Goal: Book appointment/travel/reservation

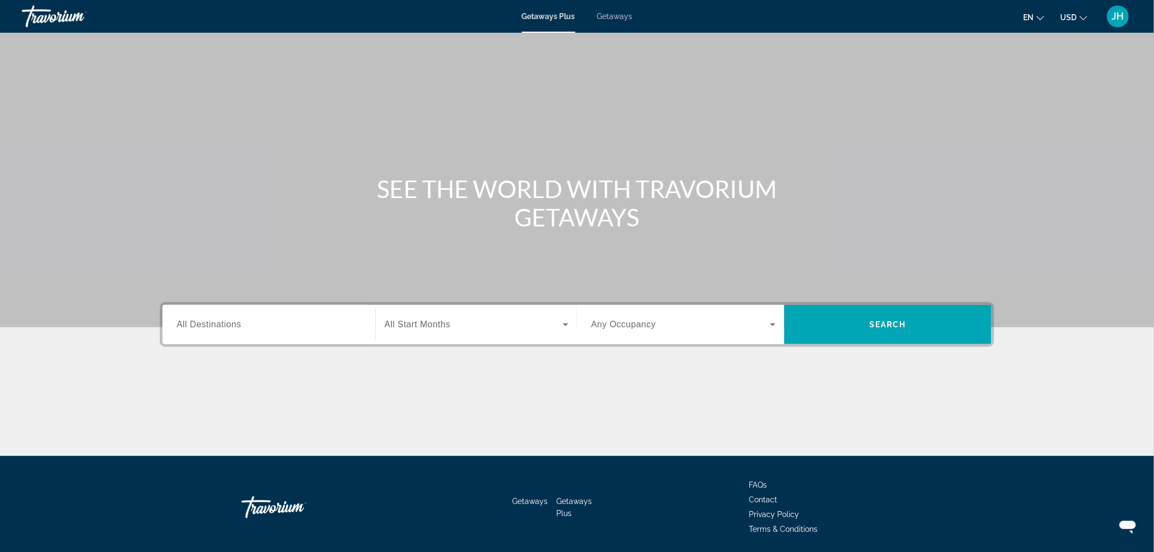
click at [611, 14] on span "Getaways" at bounding box center [614, 16] width 35 height 9
click at [266, 325] on input "Destination All Destinations" at bounding box center [269, 324] width 184 height 13
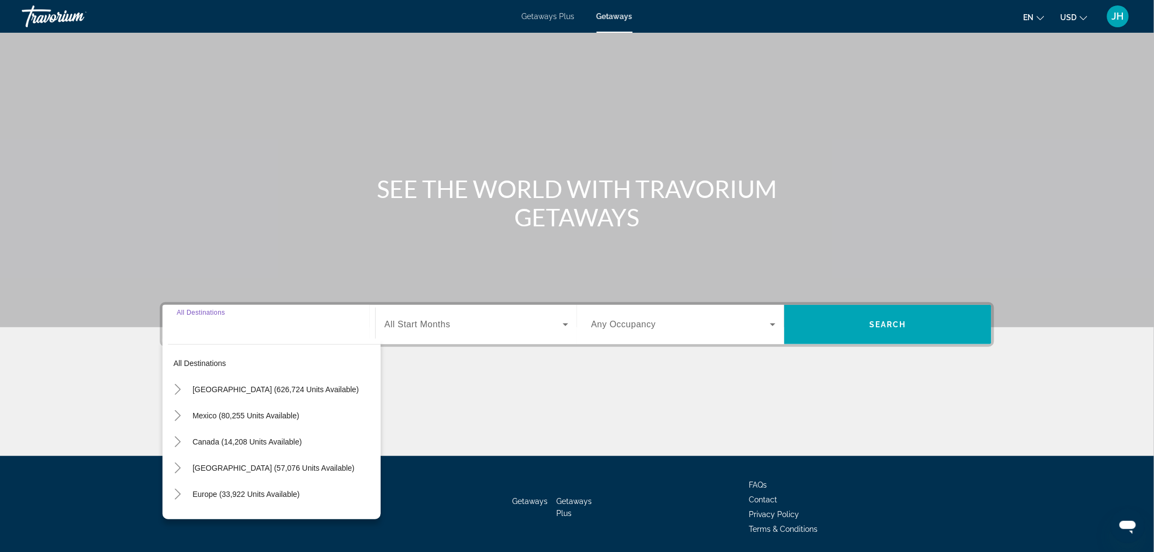
scroll to position [37, 0]
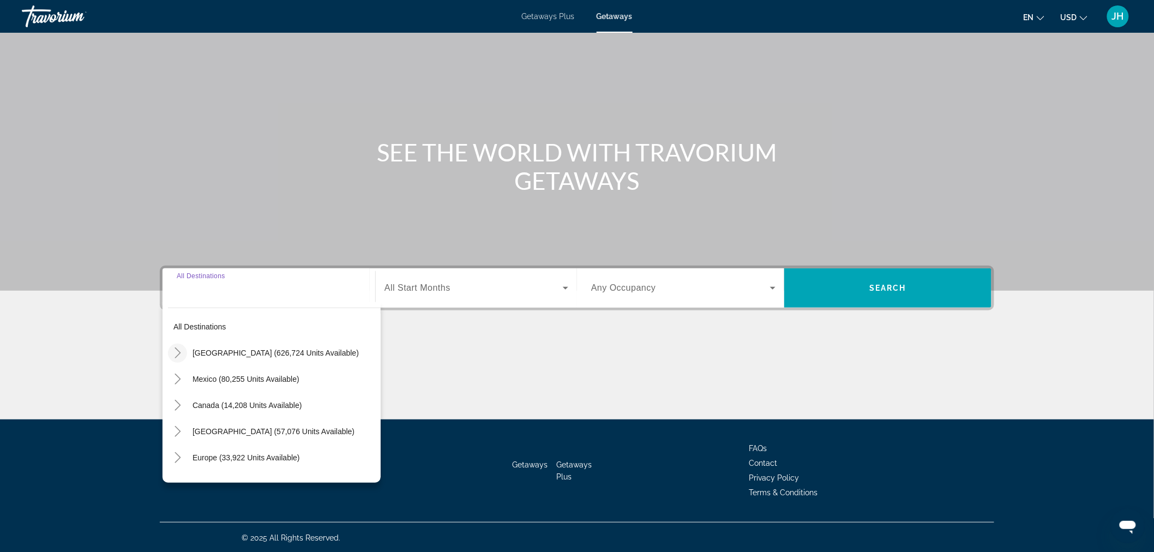
click at [176, 350] on icon "Toggle United States (626,724 units available)" at bounding box center [177, 352] width 11 height 11
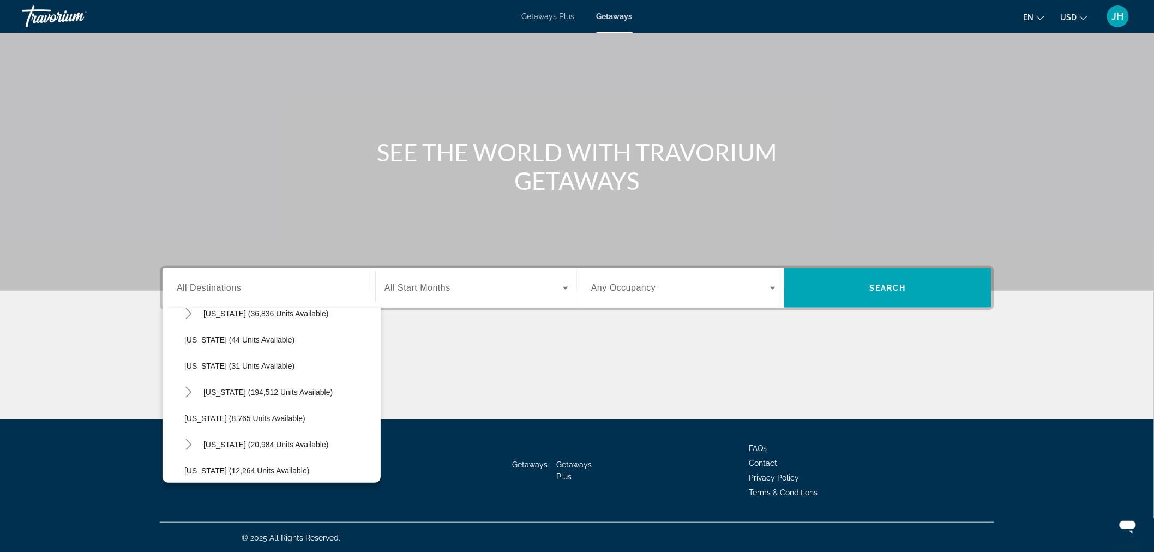
scroll to position [170, 0]
click at [187, 366] on icon "Toggle Florida (194,512 units available)" at bounding box center [188, 366] width 11 height 11
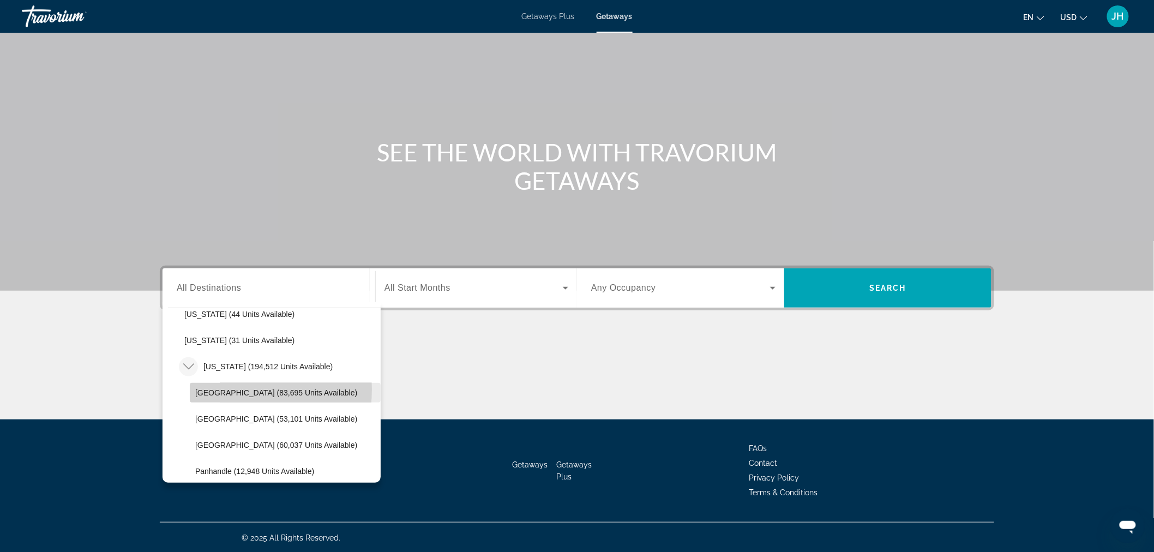
click at [226, 389] on span "[GEOGRAPHIC_DATA] (83,695 units available)" at bounding box center [276, 392] width 162 height 9
type input "**********"
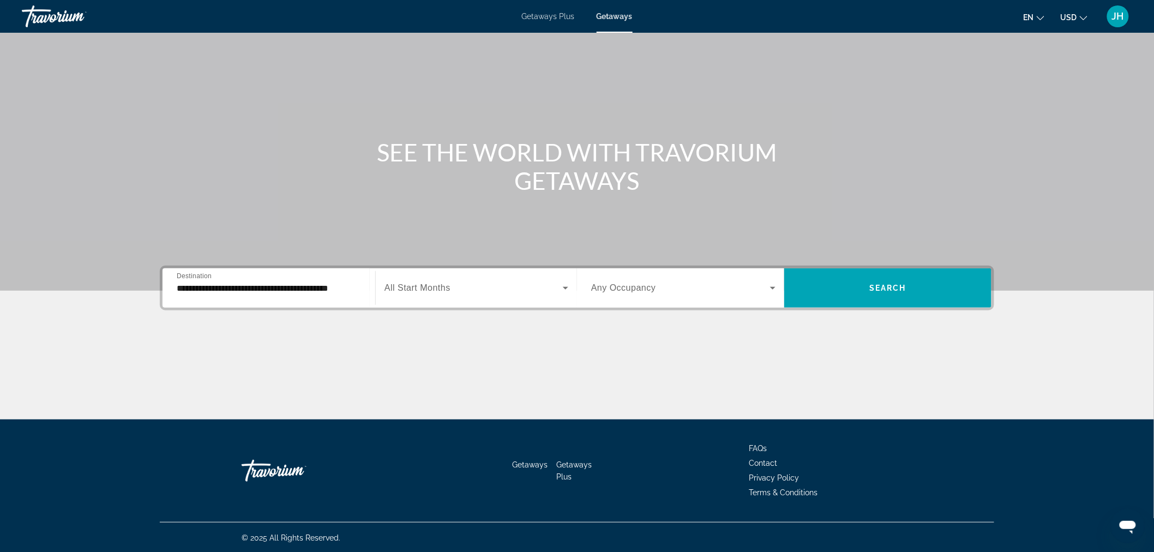
click at [493, 297] on div "Search widget" at bounding box center [476, 288] width 184 height 31
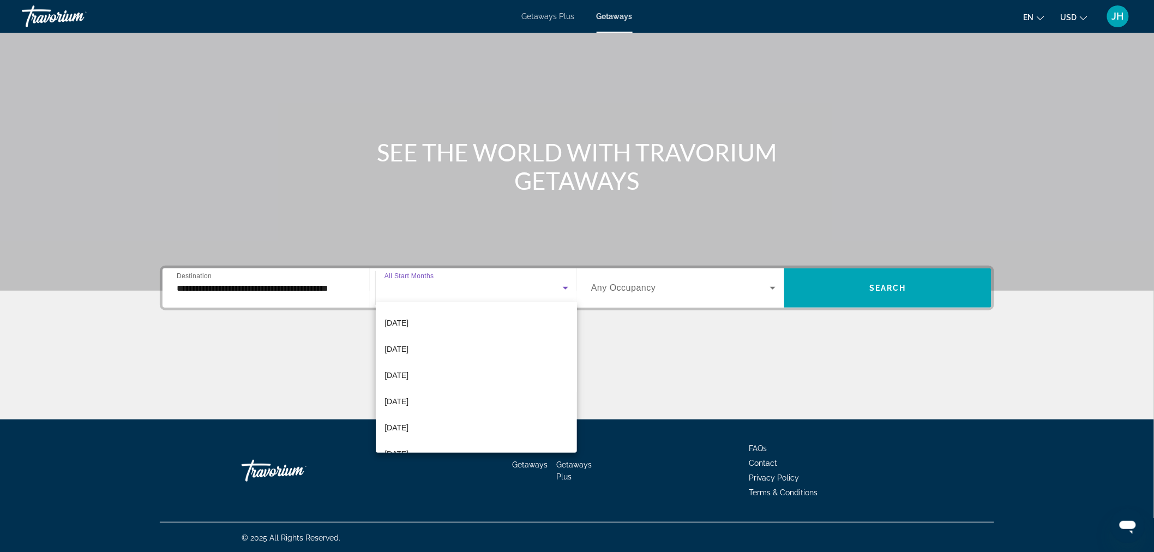
scroll to position [62, 0]
click at [453, 410] on mat-option "[DATE]" at bounding box center [476, 415] width 201 height 26
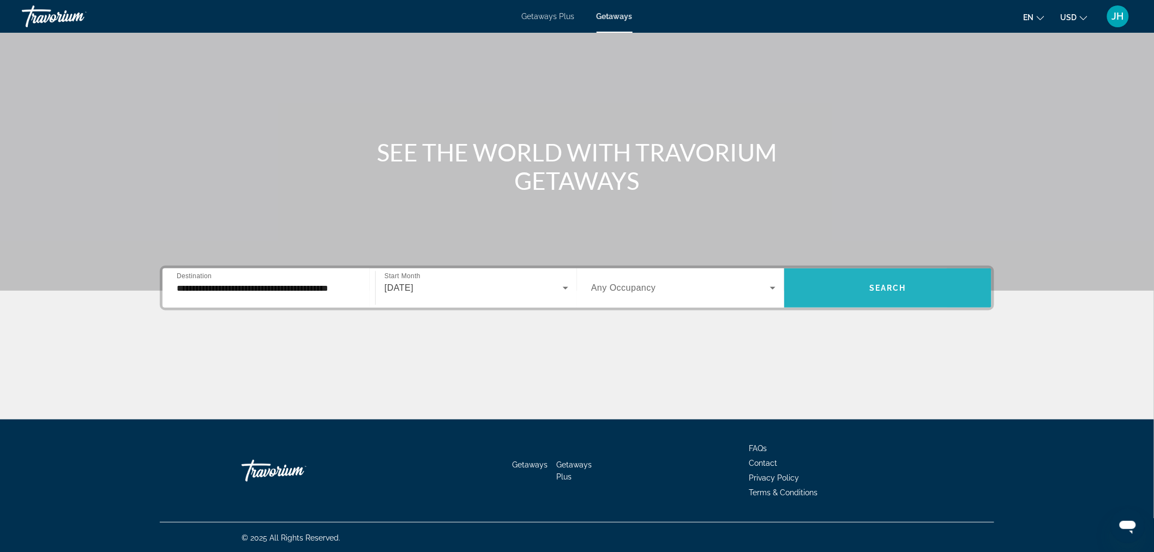
click at [832, 292] on span "Search widget" at bounding box center [887, 288] width 207 height 26
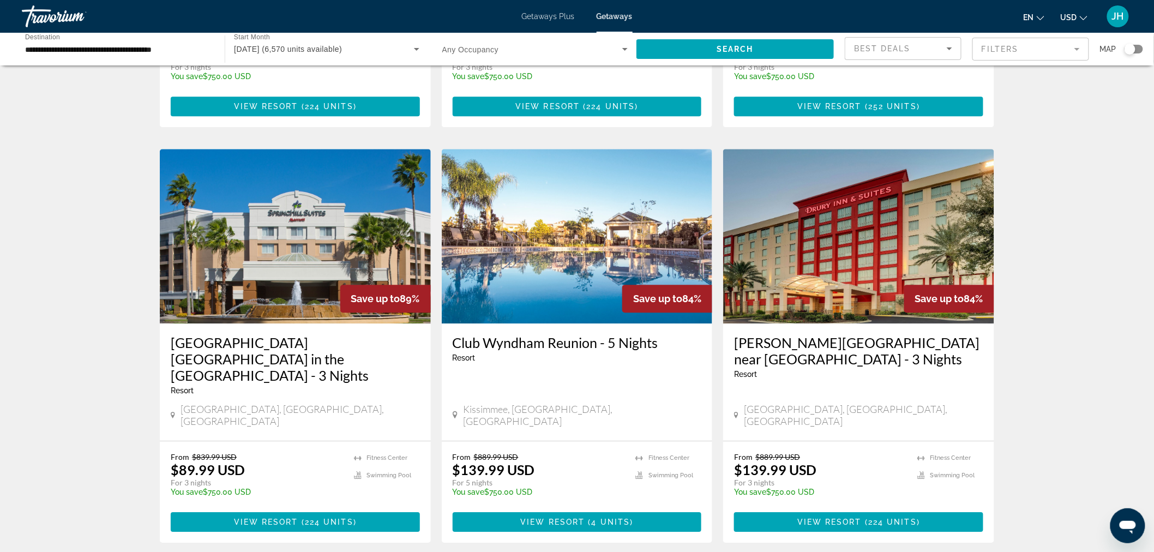
scroll to position [1278, 0]
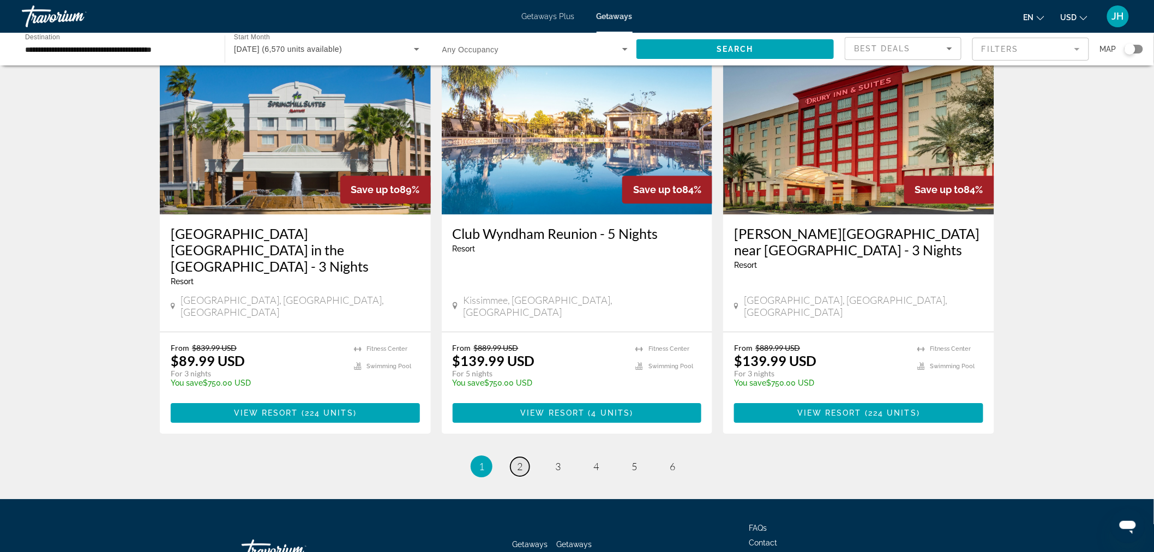
click at [517, 460] on span "2" at bounding box center [519, 466] width 5 height 12
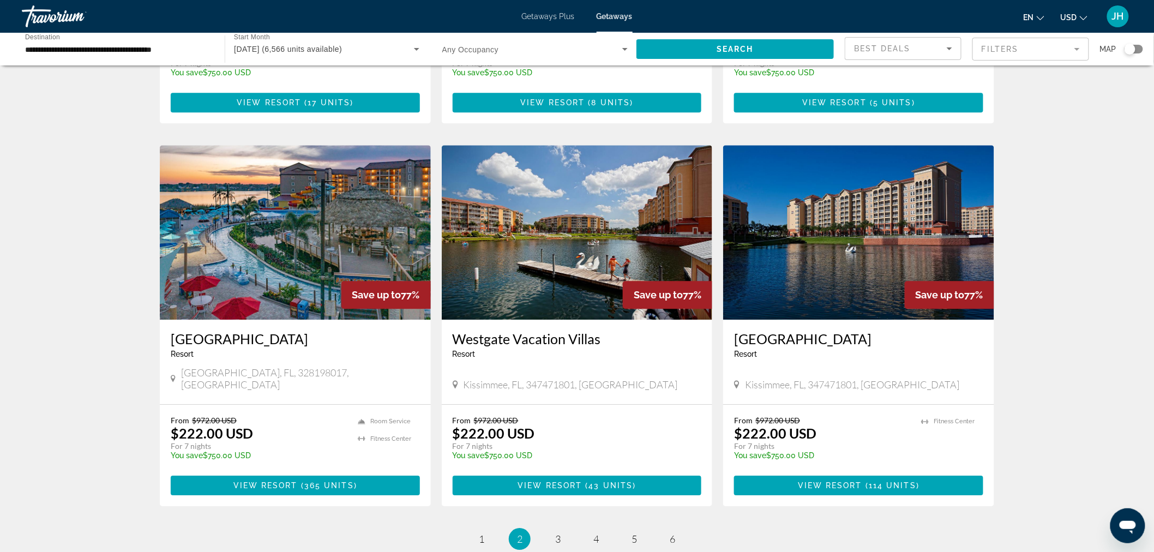
scroll to position [1165, 0]
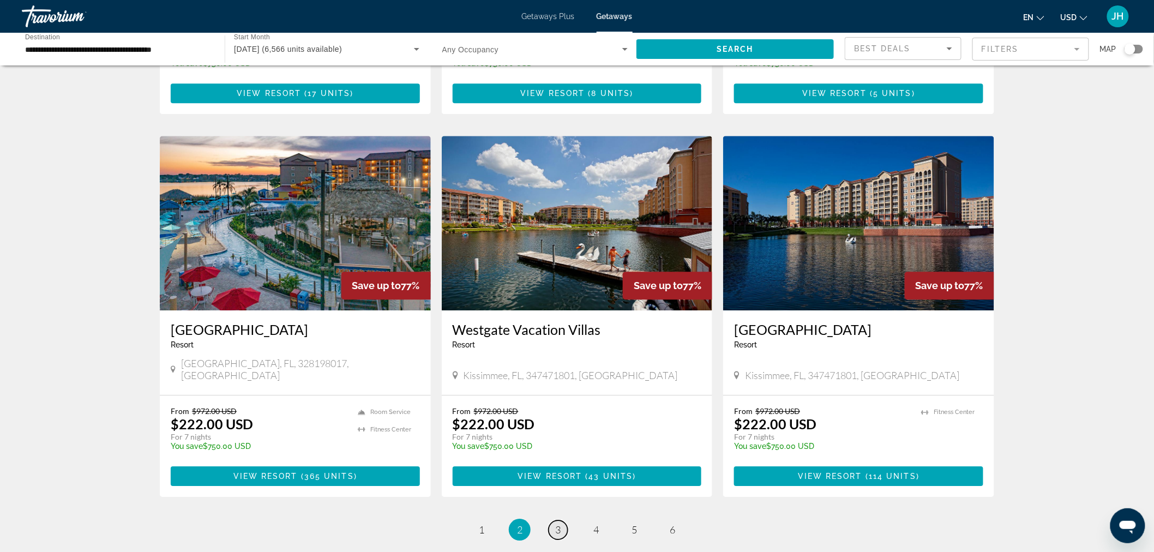
click at [555, 524] on span "3" at bounding box center [557, 530] width 5 height 12
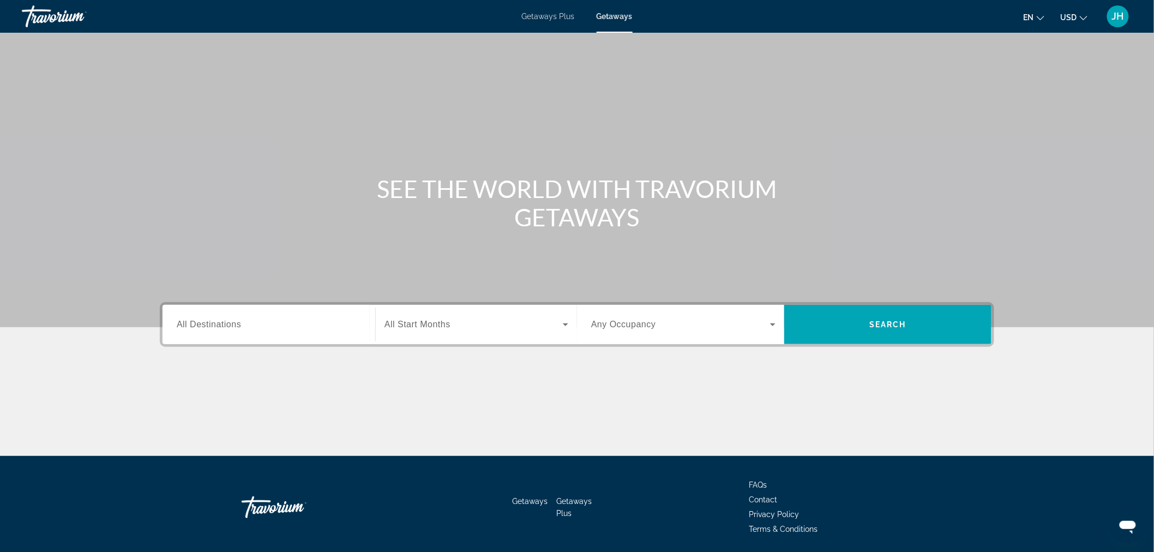
click at [226, 328] on span "All Destinations" at bounding box center [209, 324] width 64 height 9
click at [226, 328] on input "Destination All Destinations" at bounding box center [269, 324] width 184 height 13
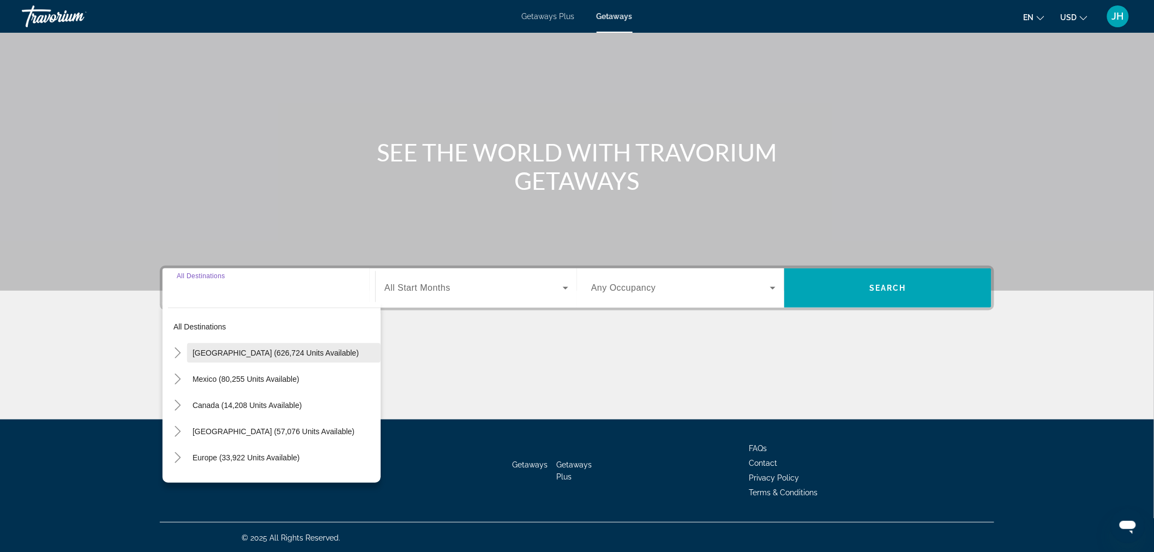
click at [190, 356] on span "Search widget" at bounding box center [284, 353] width 194 height 26
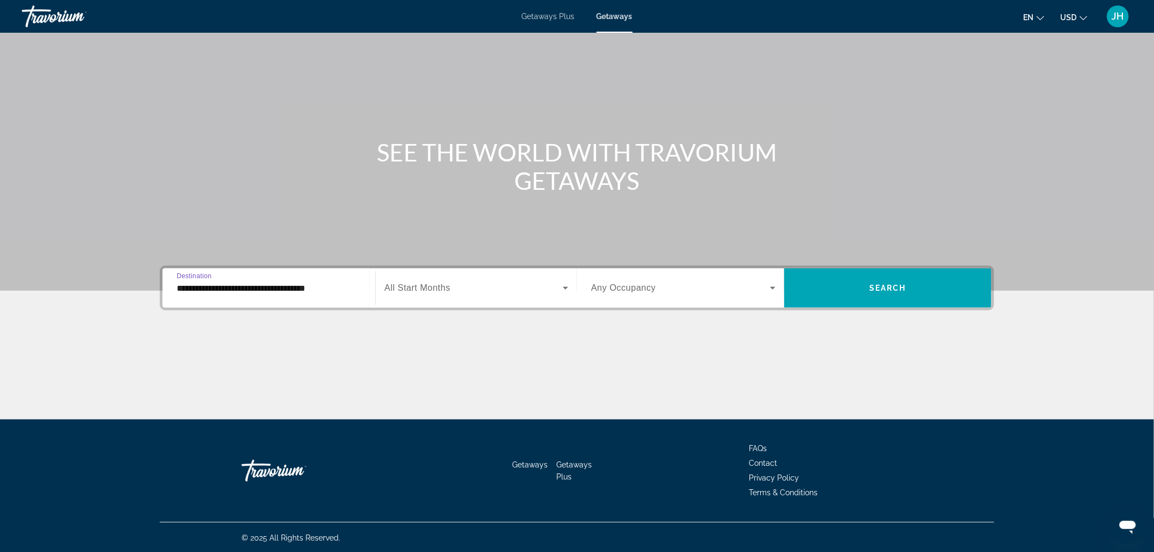
click at [177, 291] on input "**********" at bounding box center [269, 288] width 184 height 13
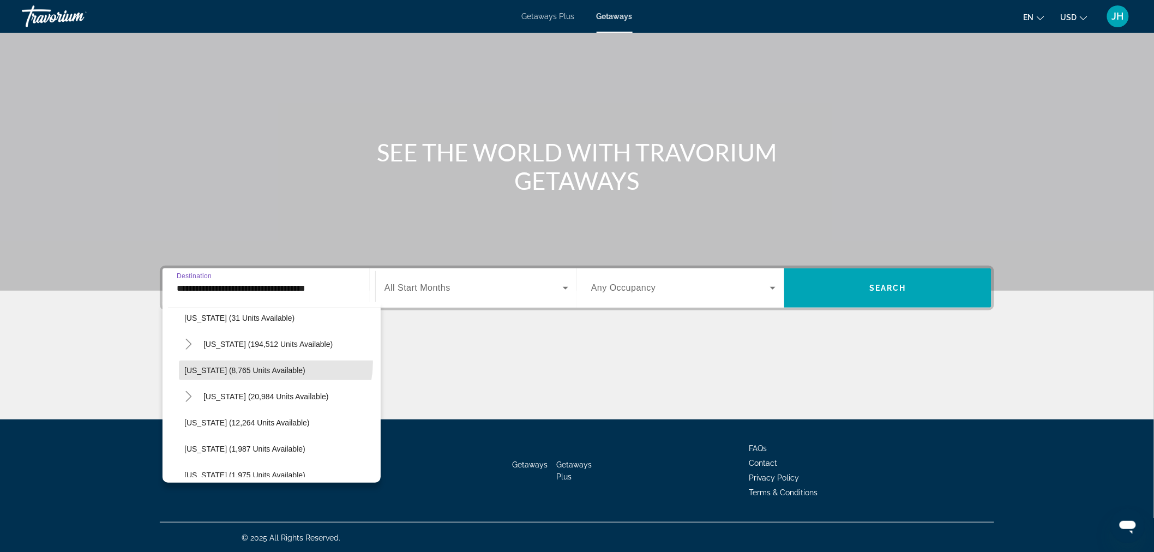
scroll to position [185, 0]
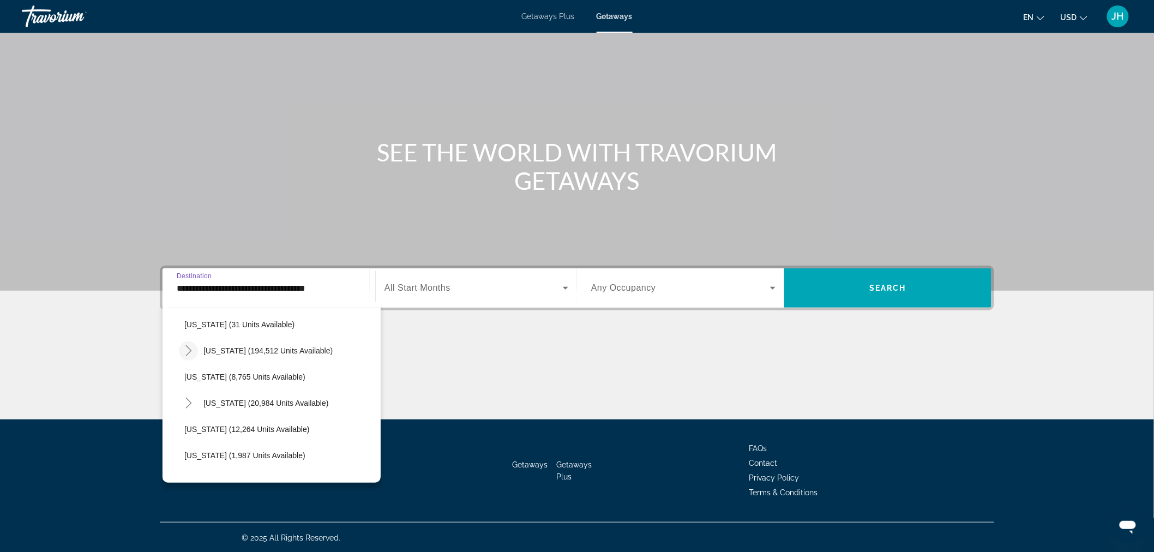
click at [194, 357] on mat-icon "Toggle Florida (194,512 units available)" at bounding box center [188, 350] width 19 height 19
click at [213, 375] on span "[GEOGRAPHIC_DATA] (83,695 units available)" at bounding box center [276, 376] width 162 height 9
type input "**********"
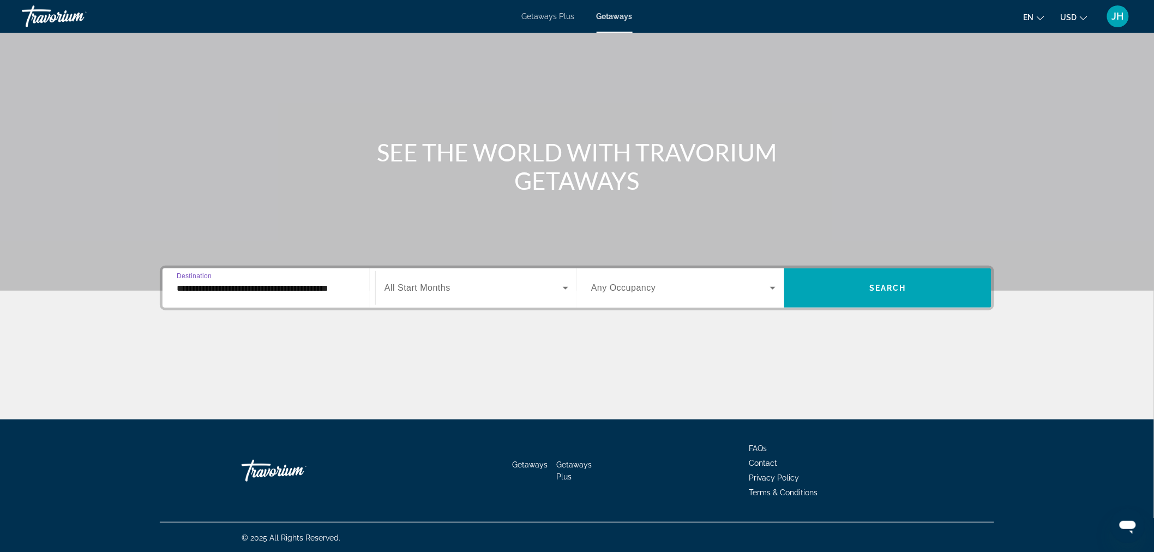
click at [517, 292] on span "Search widget" at bounding box center [473, 287] width 178 height 13
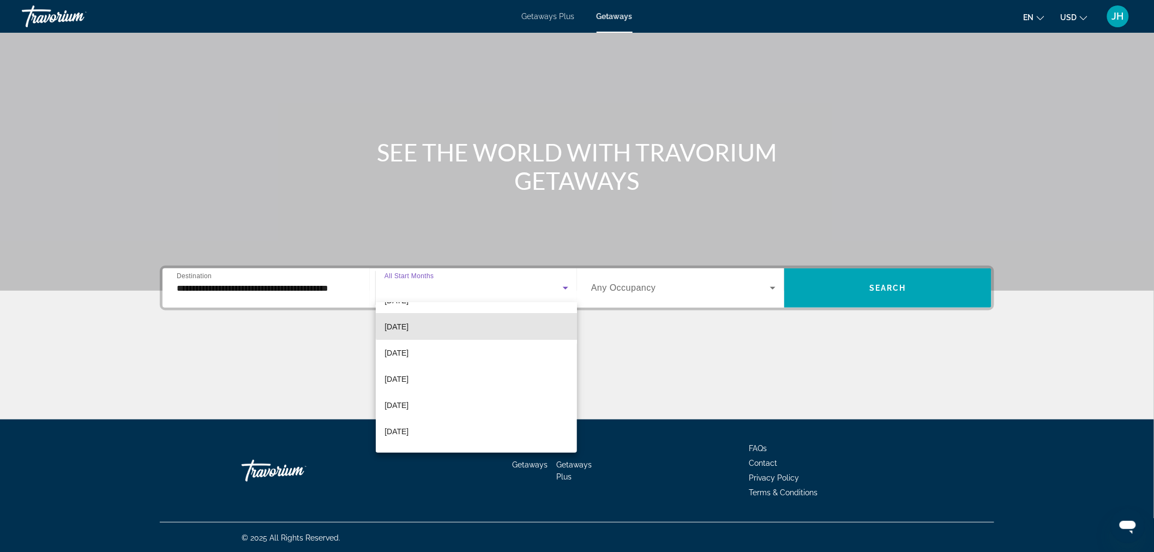
scroll to position [103, 0]
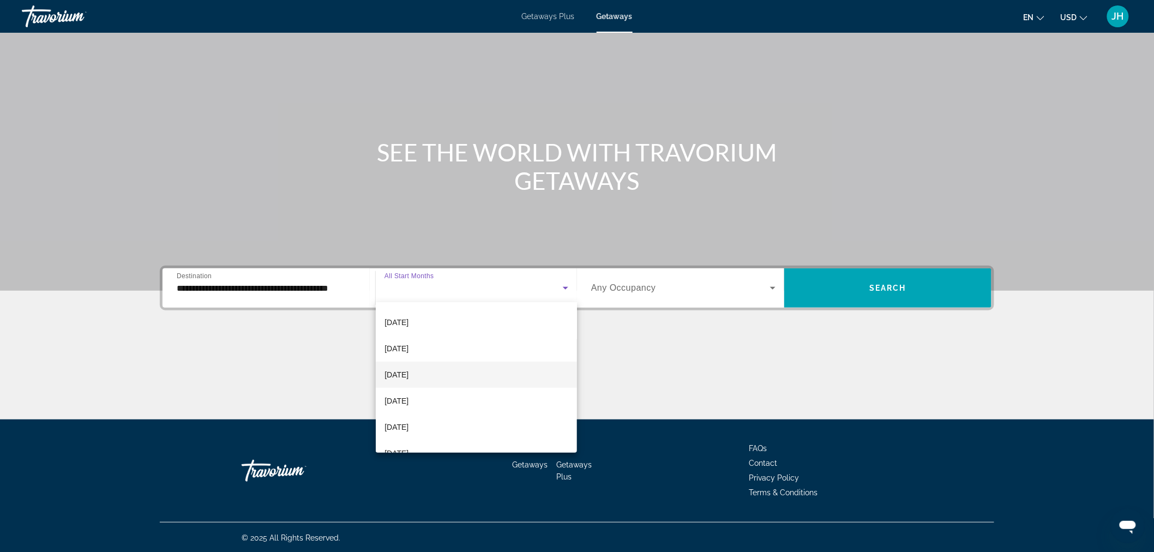
click at [452, 371] on mat-option "[DATE]" at bounding box center [476, 375] width 201 height 26
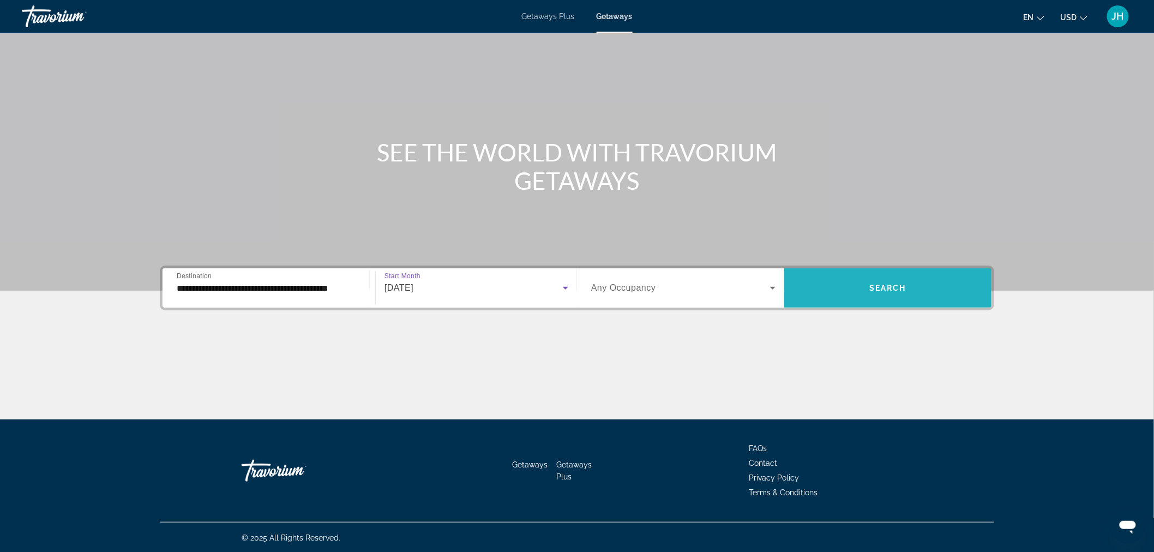
click at [862, 292] on span "Search widget" at bounding box center [887, 288] width 207 height 26
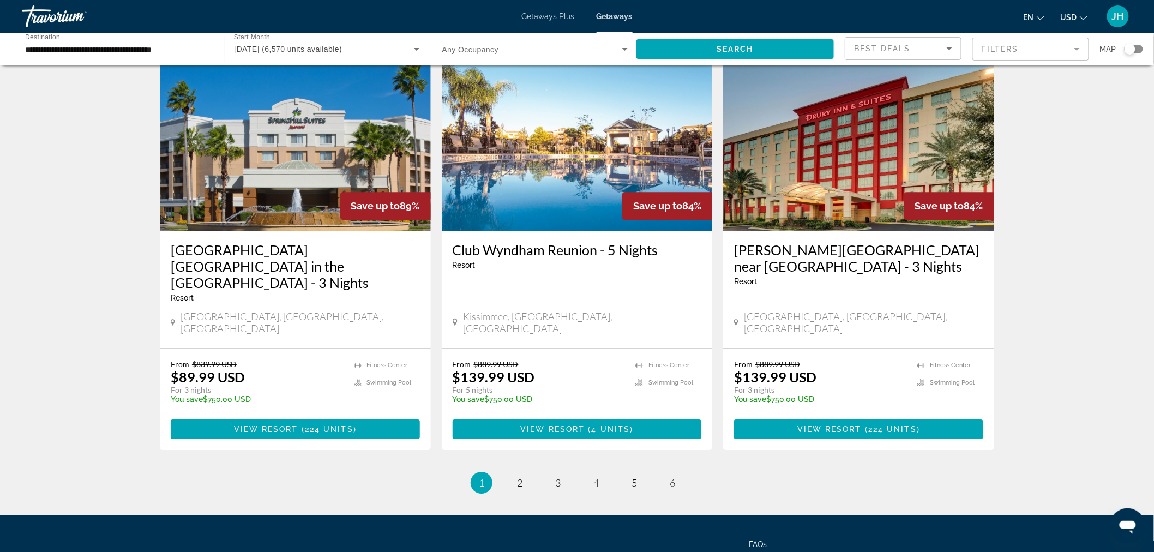
scroll to position [1278, 0]
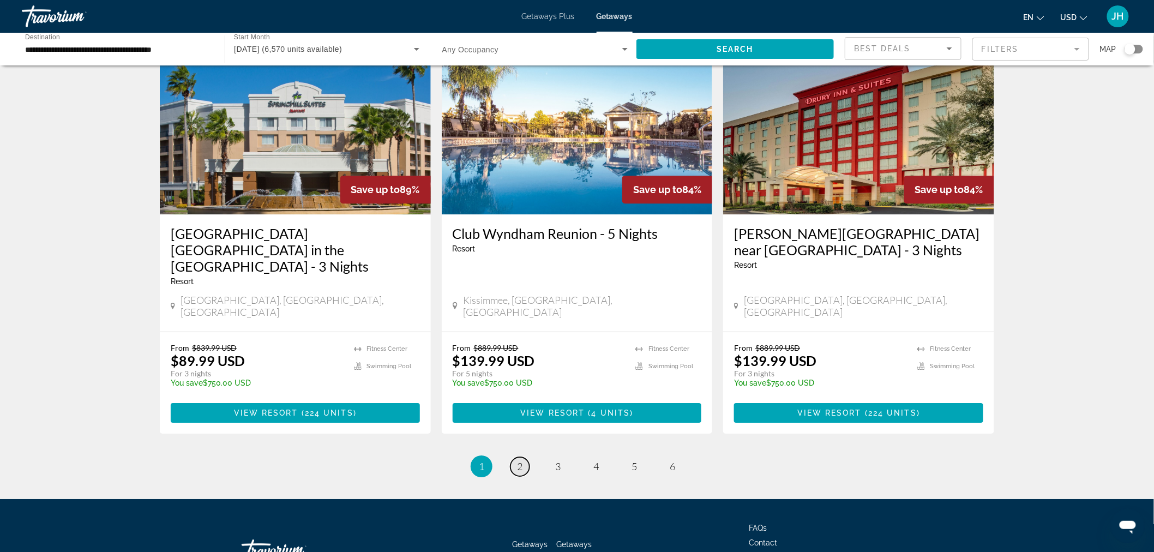
click at [521, 460] on span "2" at bounding box center [519, 466] width 5 height 12
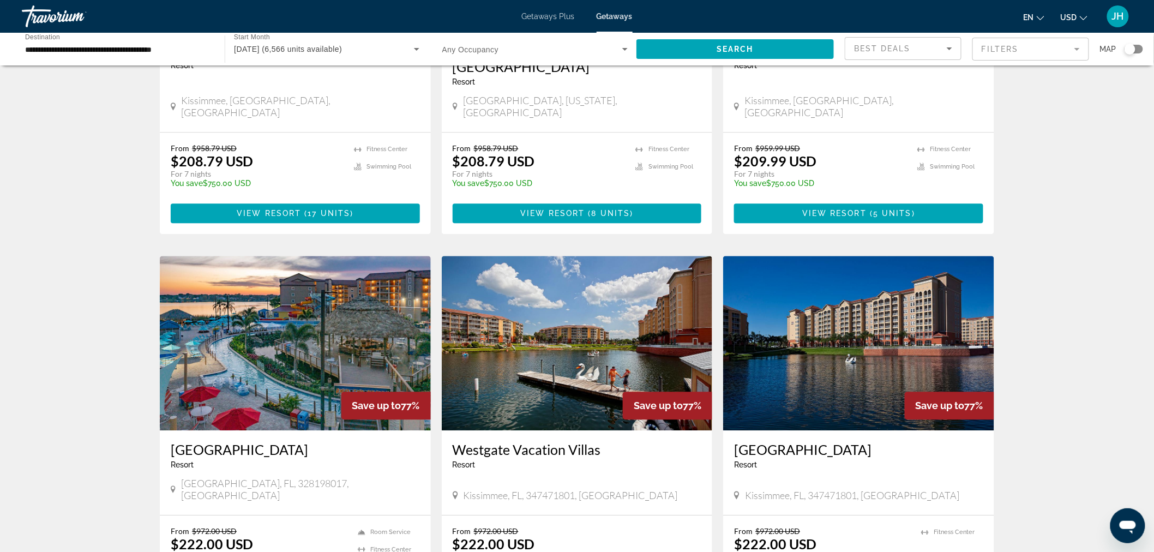
scroll to position [1050, 0]
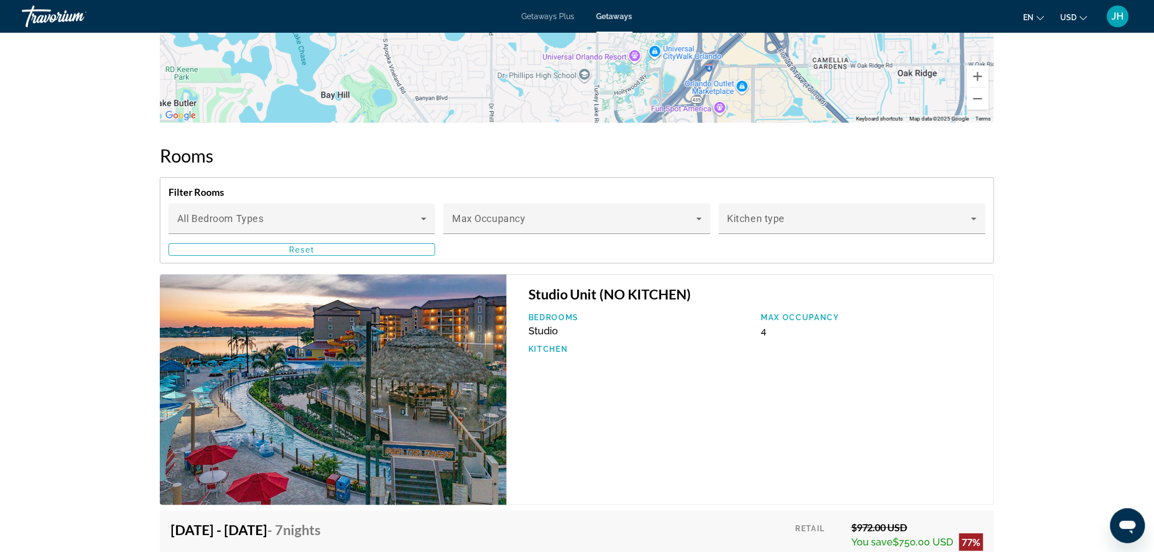
scroll to position [1642, 0]
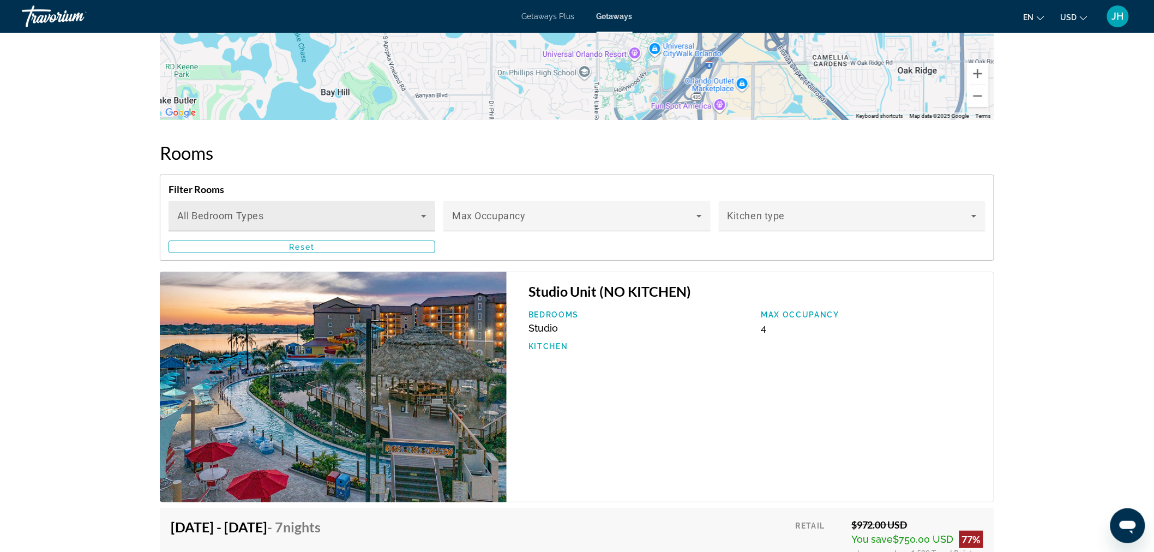
click at [200, 214] on span "Main content" at bounding box center [299, 220] width 244 height 13
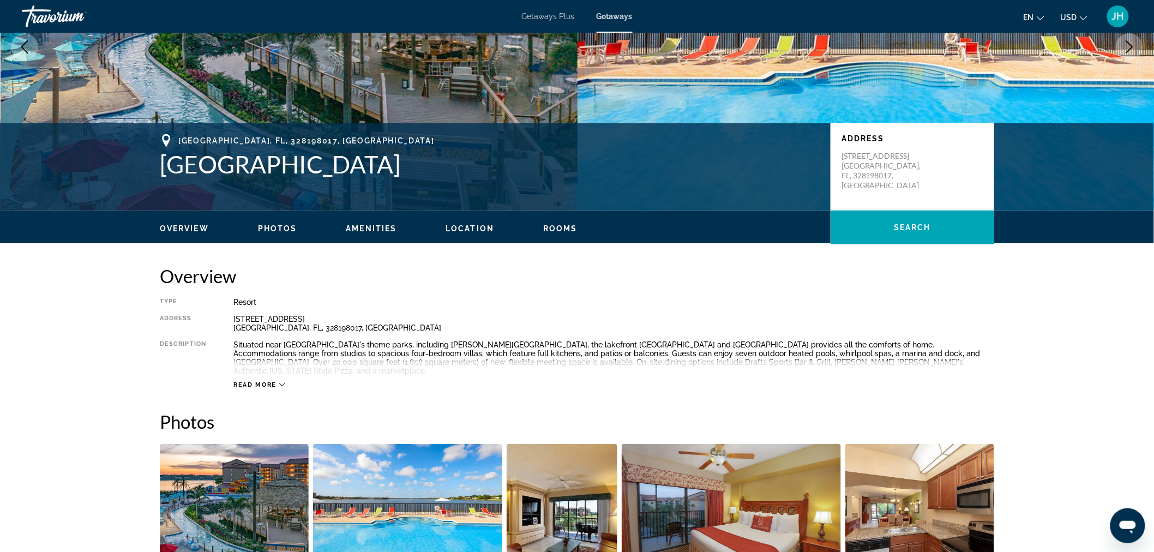
scroll to position [0, 0]
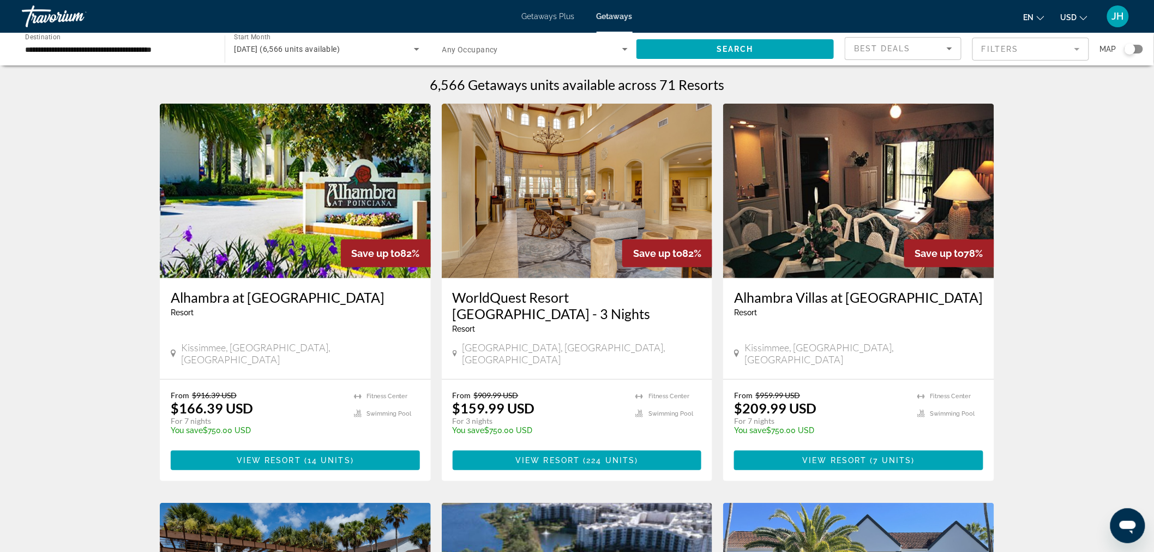
click at [1039, 51] on mat-form-field "Filters" at bounding box center [1030, 49] width 117 height 23
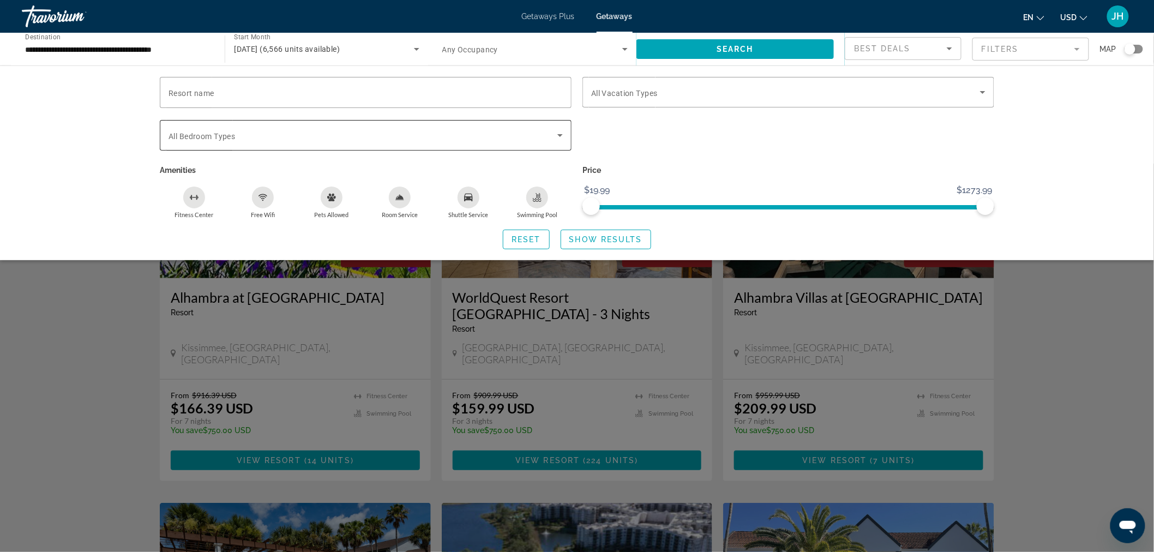
click at [346, 139] on span "Search widget" at bounding box center [363, 135] width 389 height 13
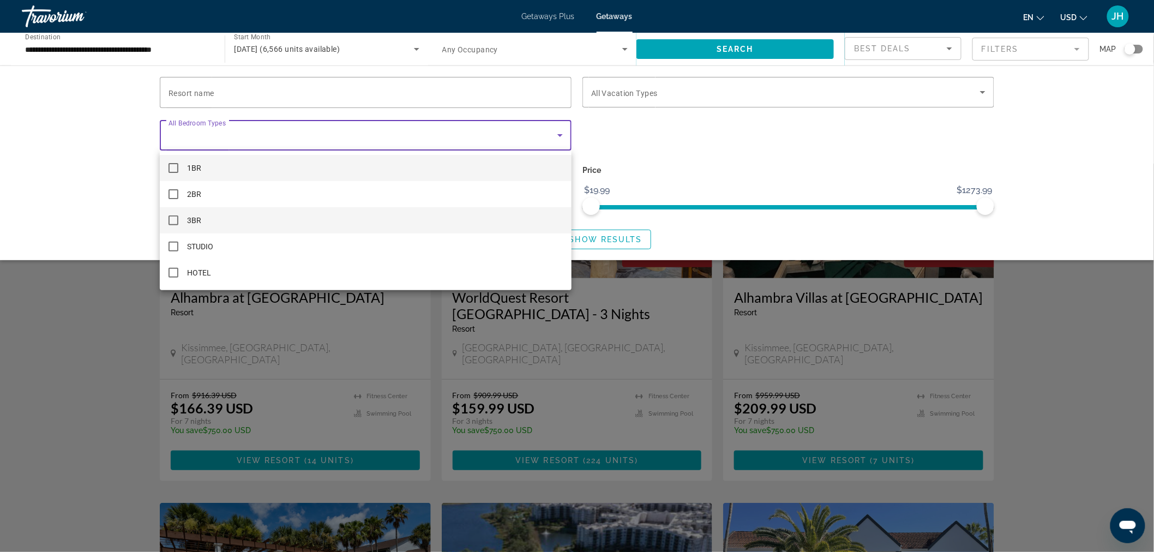
click at [200, 230] on mat-option "3BR" at bounding box center [366, 220] width 412 height 26
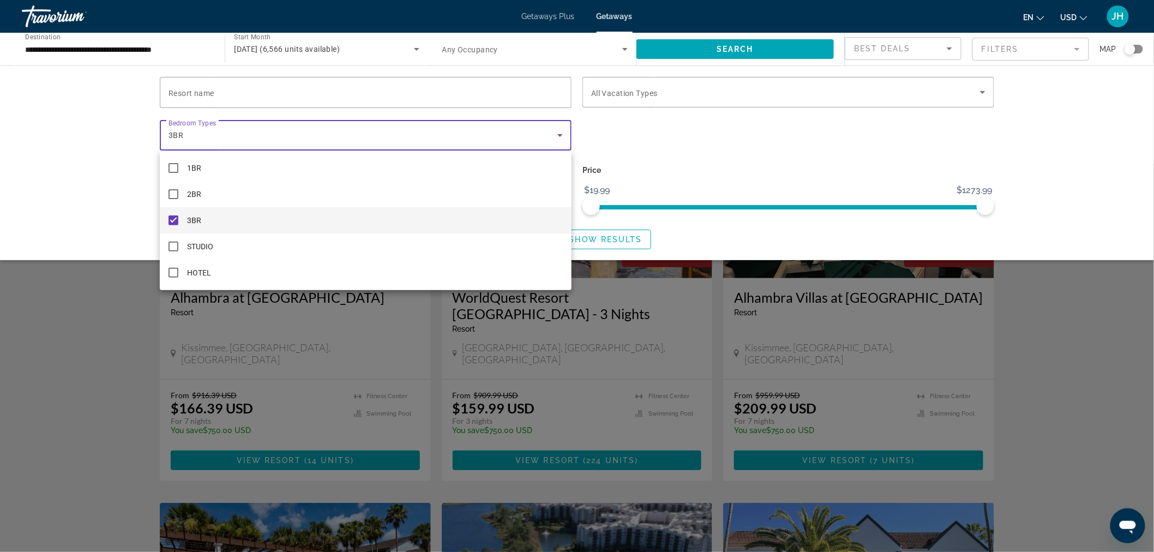
click at [1017, 146] on div at bounding box center [577, 276] width 1154 height 552
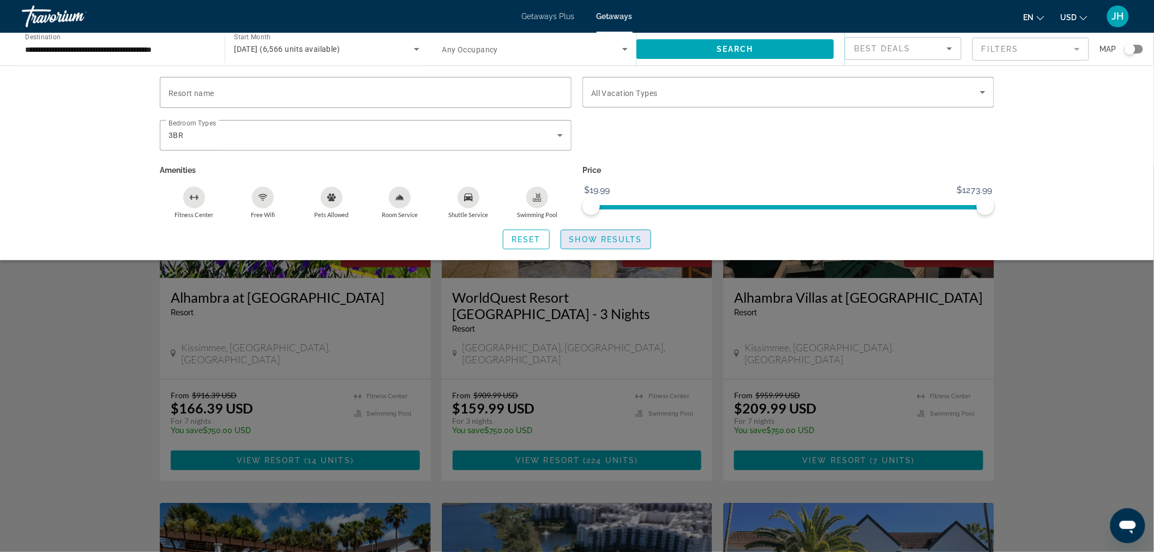
click at [600, 243] on span "Show Results" at bounding box center [605, 239] width 73 height 9
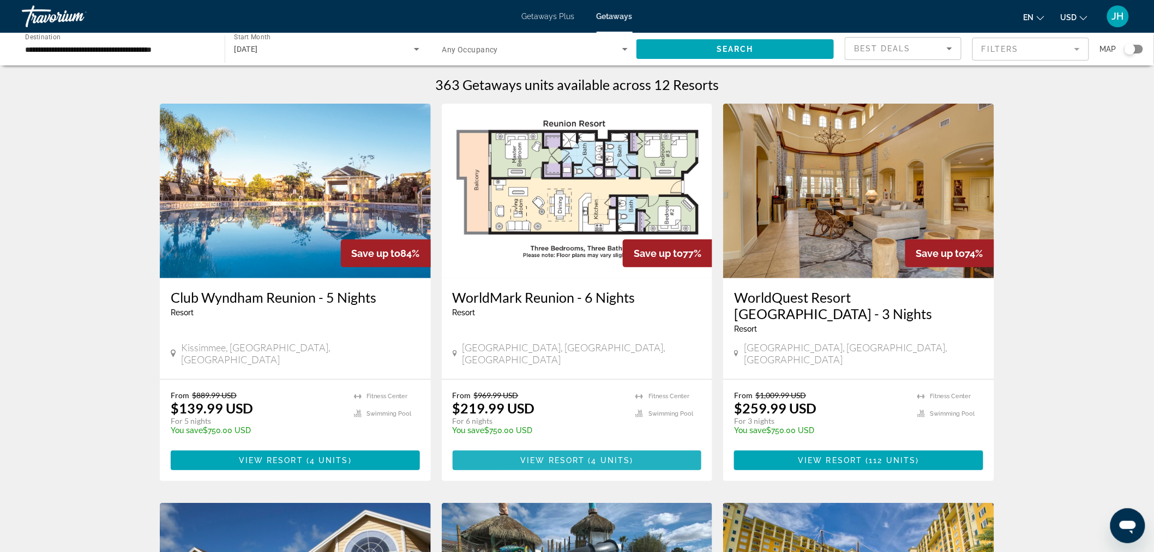
click at [531, 456] on span "View Resort" at bounding box center [552, 460] width 64 height 9
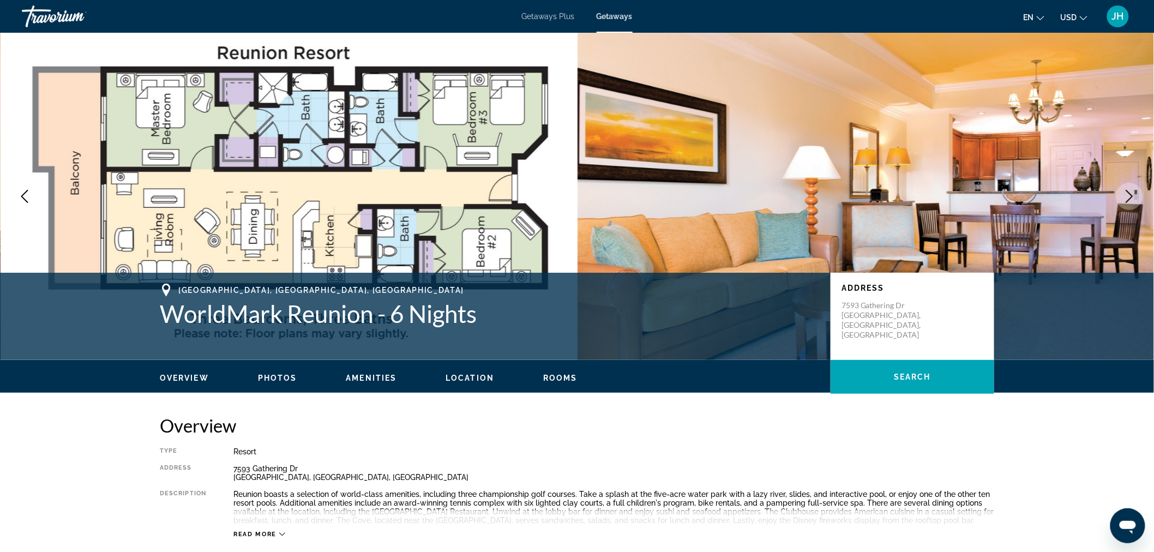
click at [677, 166] on img "Main content" at bounding box center [867, 196] width 578 height 327
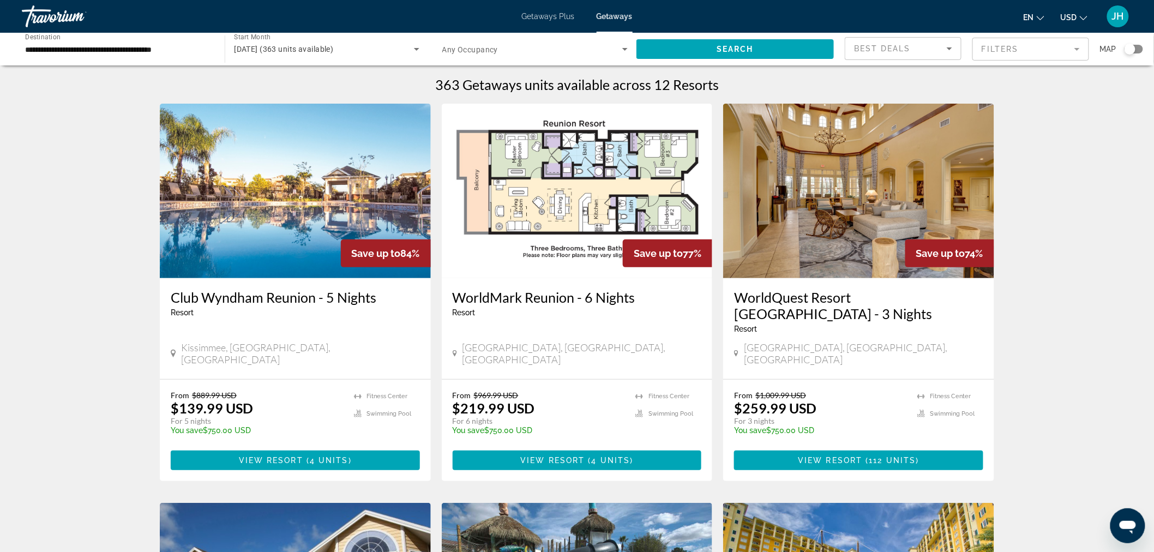
click at [1026, 48] on mat-form-field "Filters" at bounding box center [1030, 49] width 117 height 23
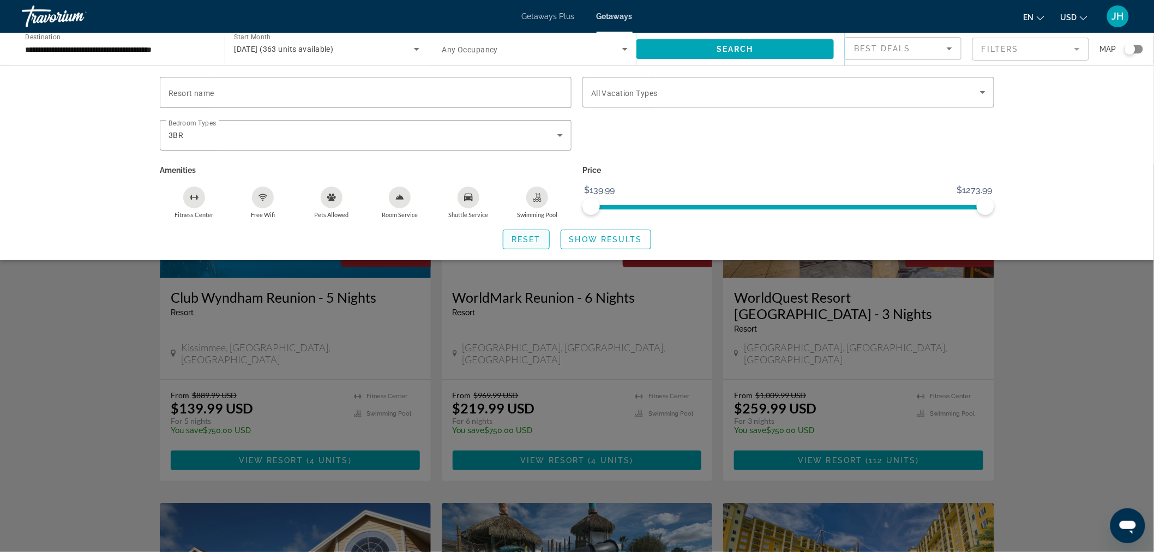
click at [513, 242] on span "Reset" at bounding box center [526, 239] width 29 height 9
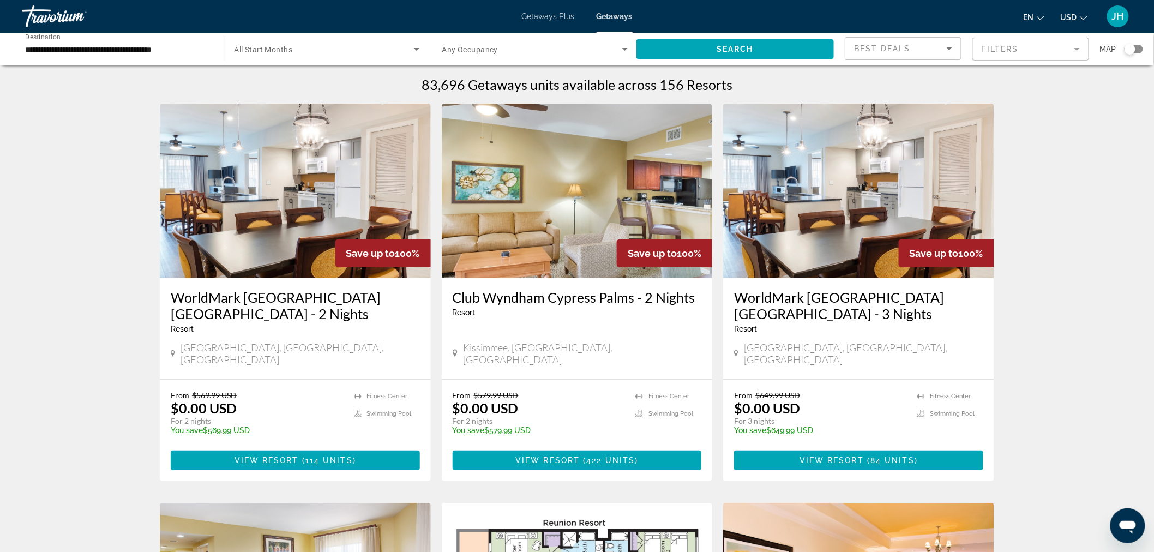
click at [272, 340] on div "WorldMark [GEOGRAPHIC_DATA] - 2 Nights Resort - This is an adults only resort" at bounding box center [295, 315] width 249 height 52
click at [293, 456] on span "View Resort" at bounding box center [267, 460] width 64 height 9
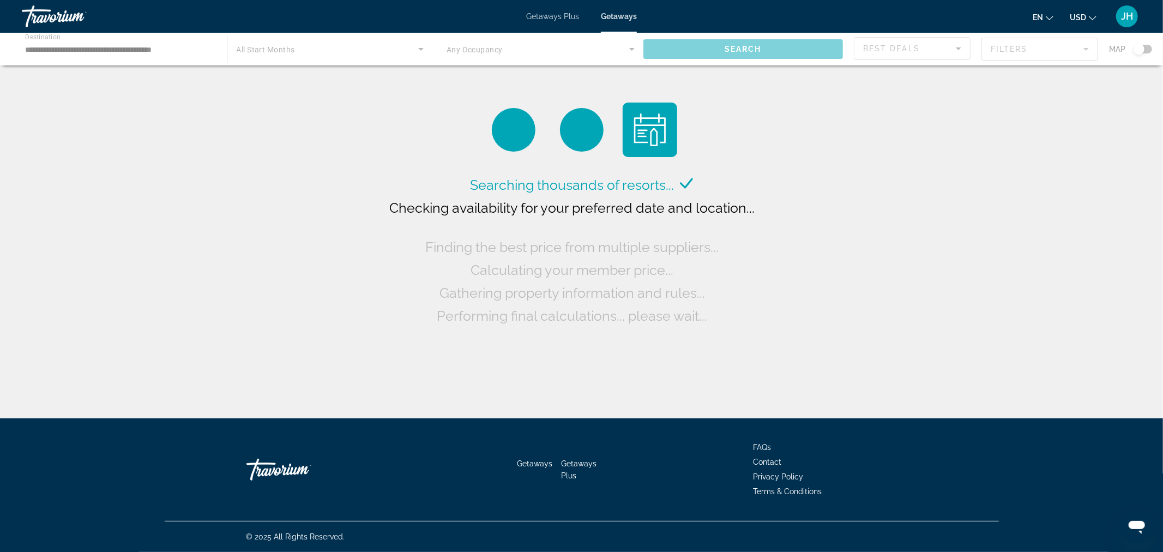
click at [328, 53] on div "Main content" at bounding box center [581, 49] width 1163 height 33
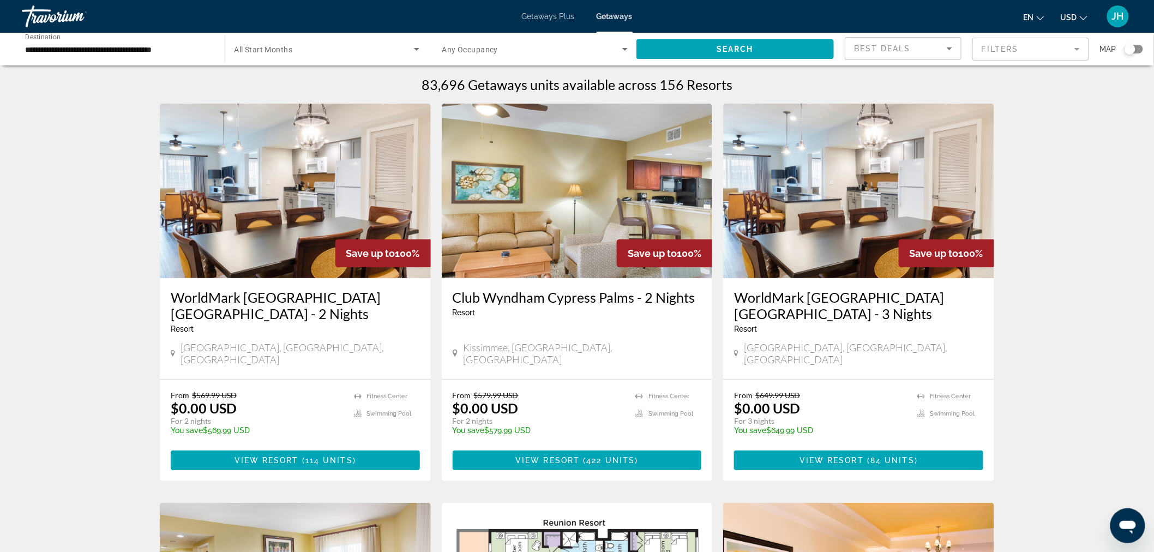
click at [301, 52] on span "Search widget" at bounding box center [323, 49] width 179 height 13
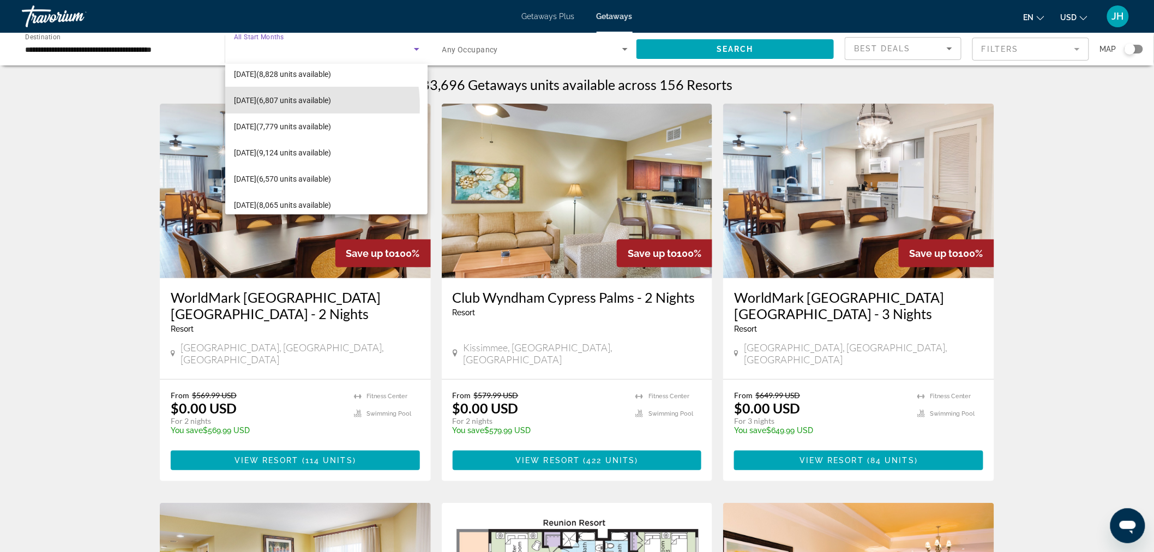
scroll to position [72, 0]
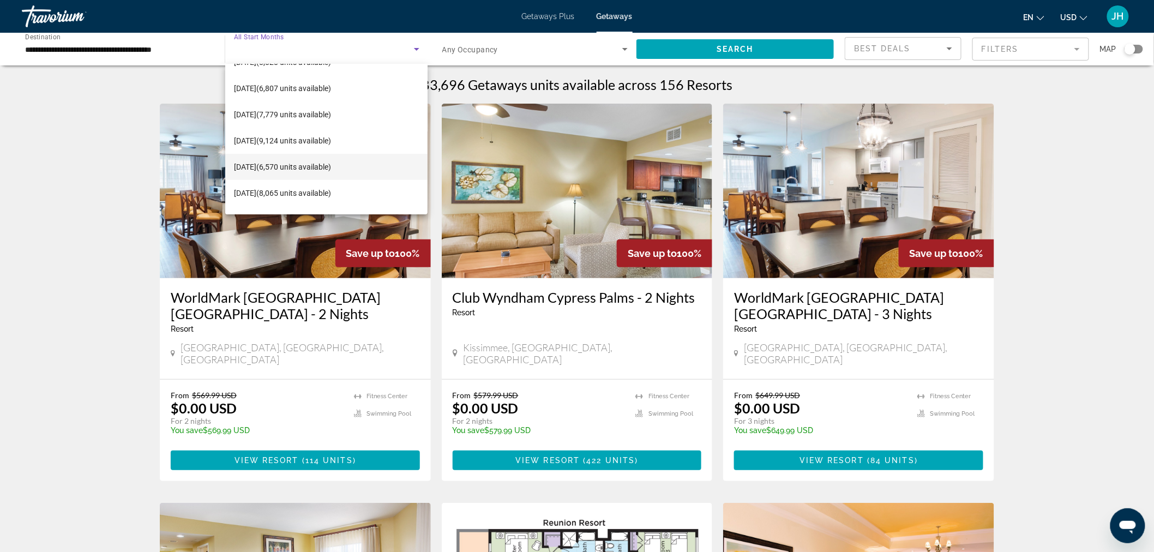
click at [279, 171] on span "[DATE] (6,570 units available)" at bounding box center [282, 166] width 97 height 13
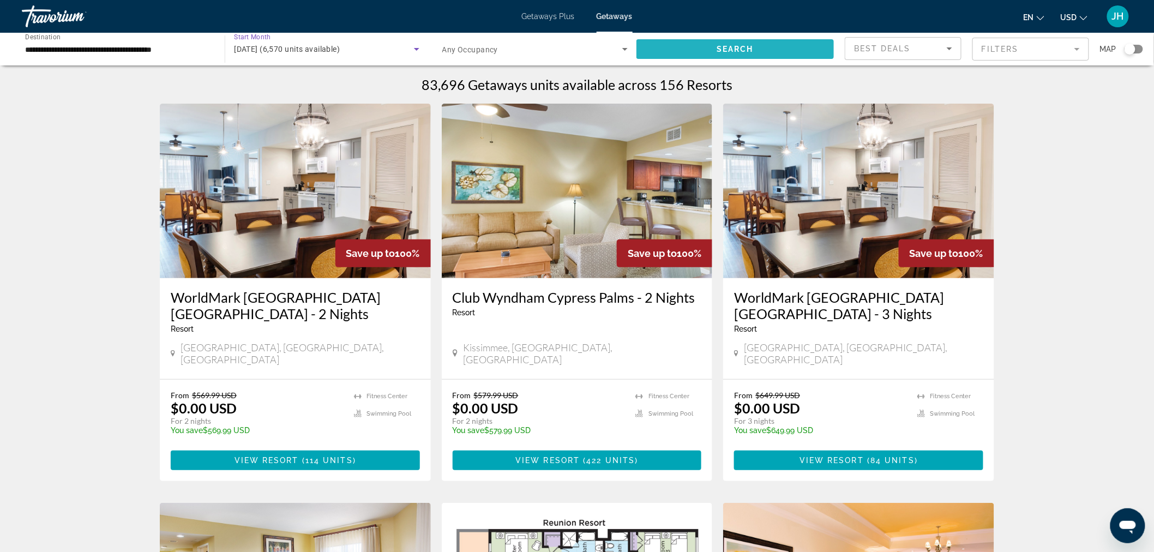
click at [716, 58] on span "Search widget" at bounding box center [734, 49] width 197 height 26
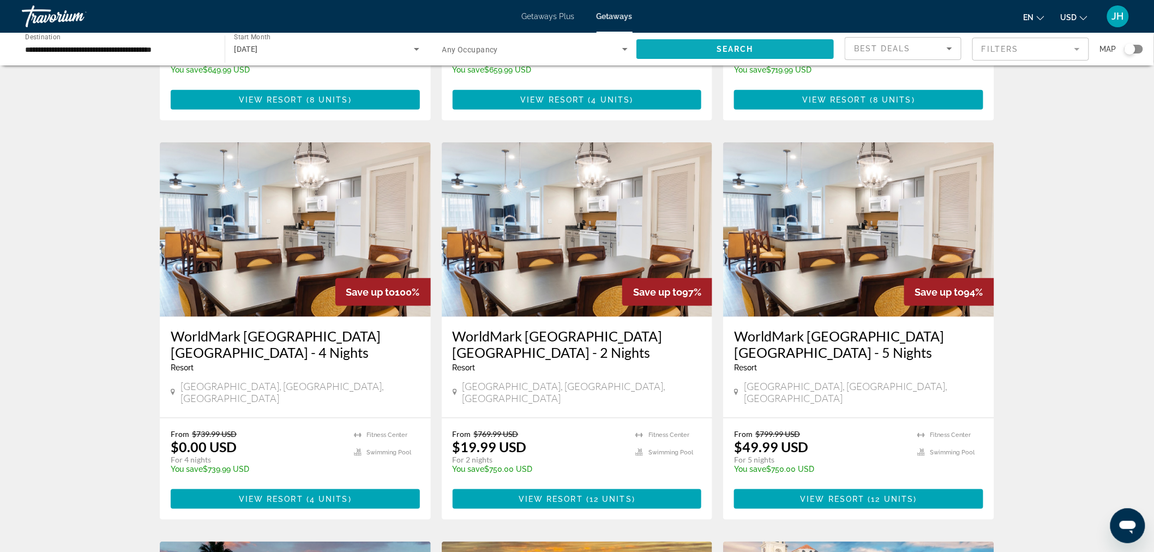
scroll to position [366, 0]
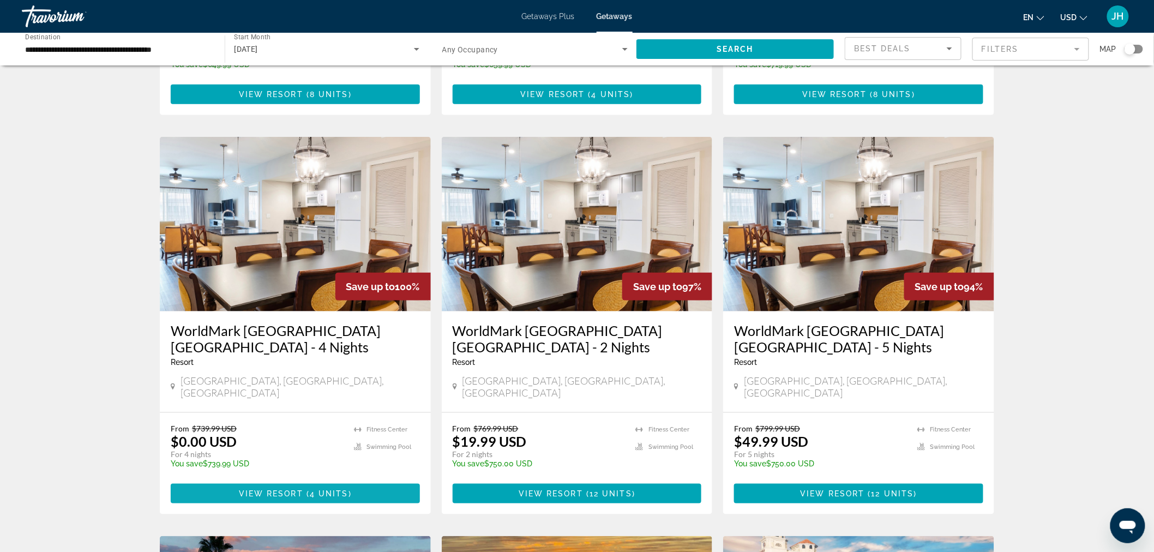
click at [219, 480] on span "Main content" at bounding box center [295, 493] width 249 height 26
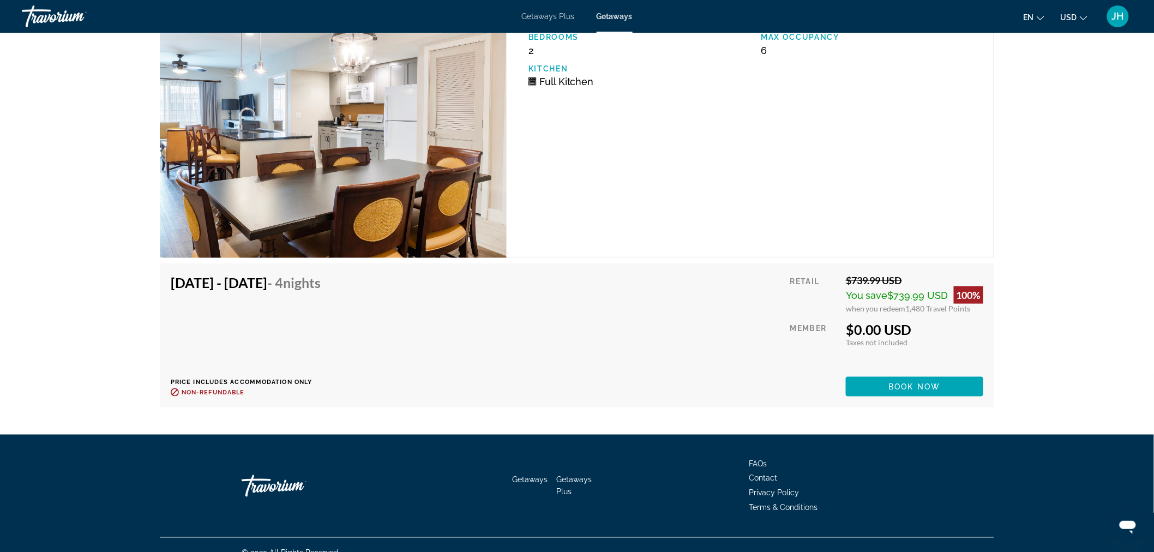
scroll to position [2122, 0]
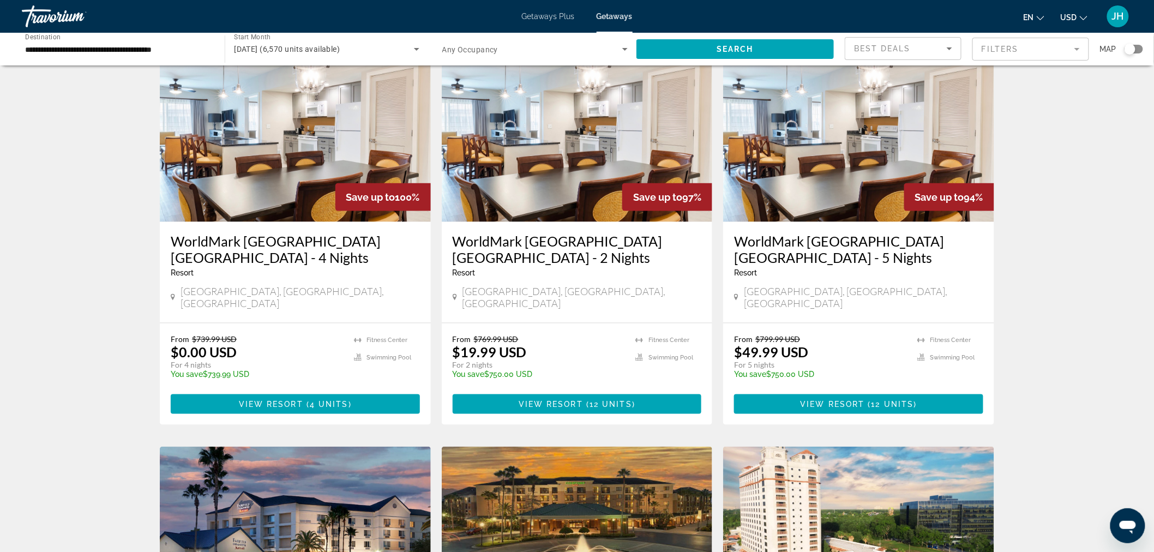
scroll to position [461, 0]
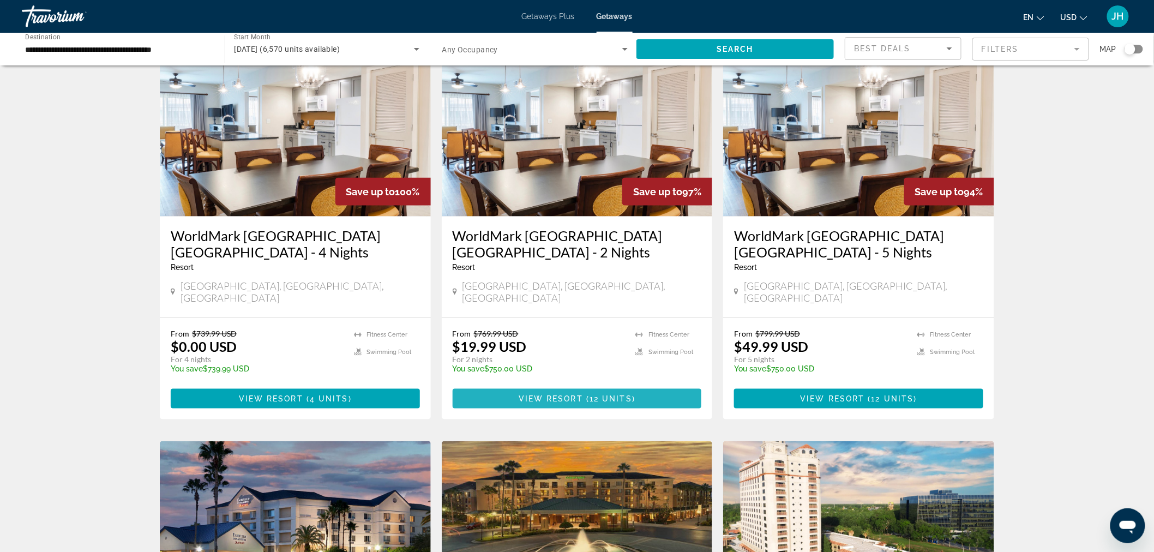
click at [605, 394] on span "12 units" at bounding box center [611, 398] width 43 height 9
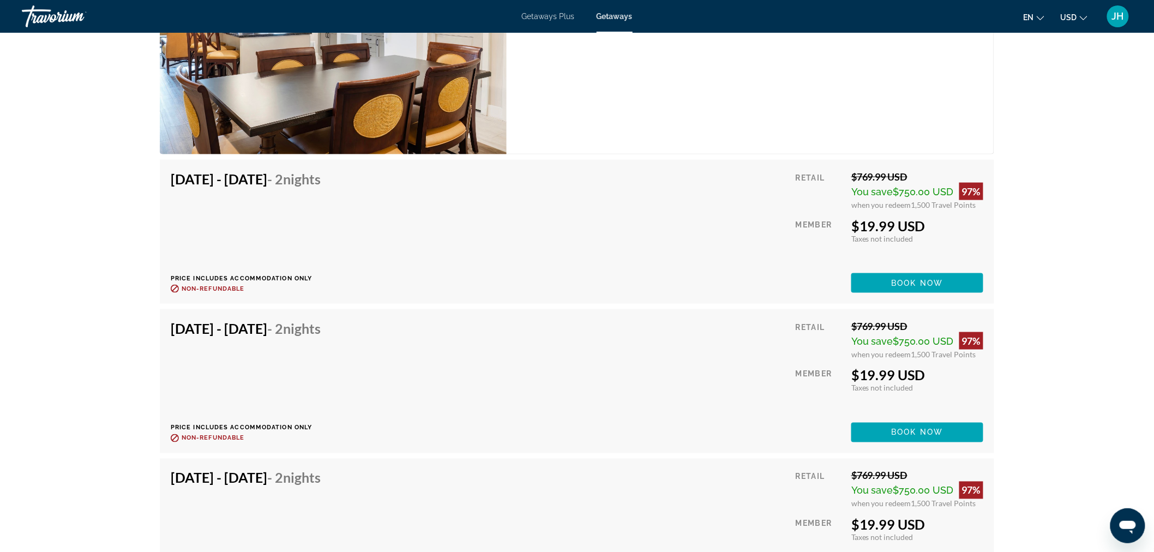
scroll to position [2420, 0]
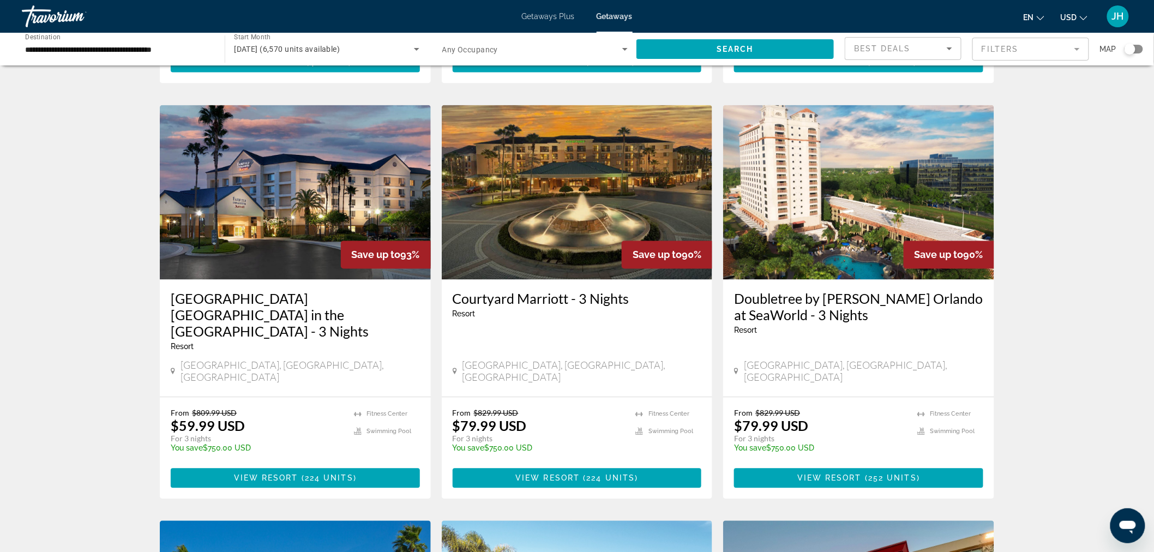
scroll to position [805, 0]
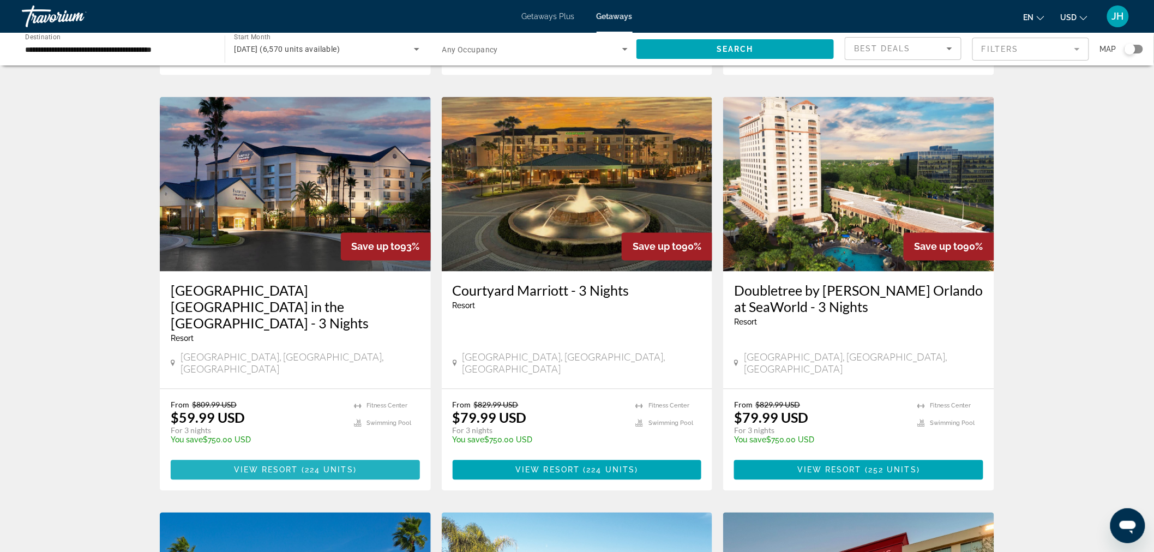
click at [221, 457] on span "Main content" at bounding box center [295, 470] width 249 height 26
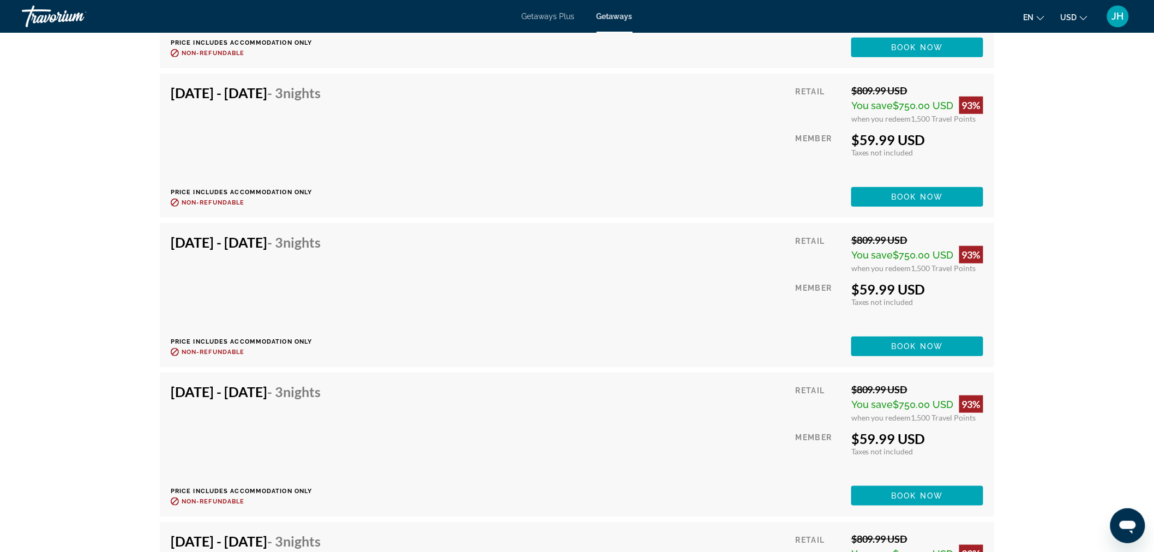
scroll to position [5482, 0]
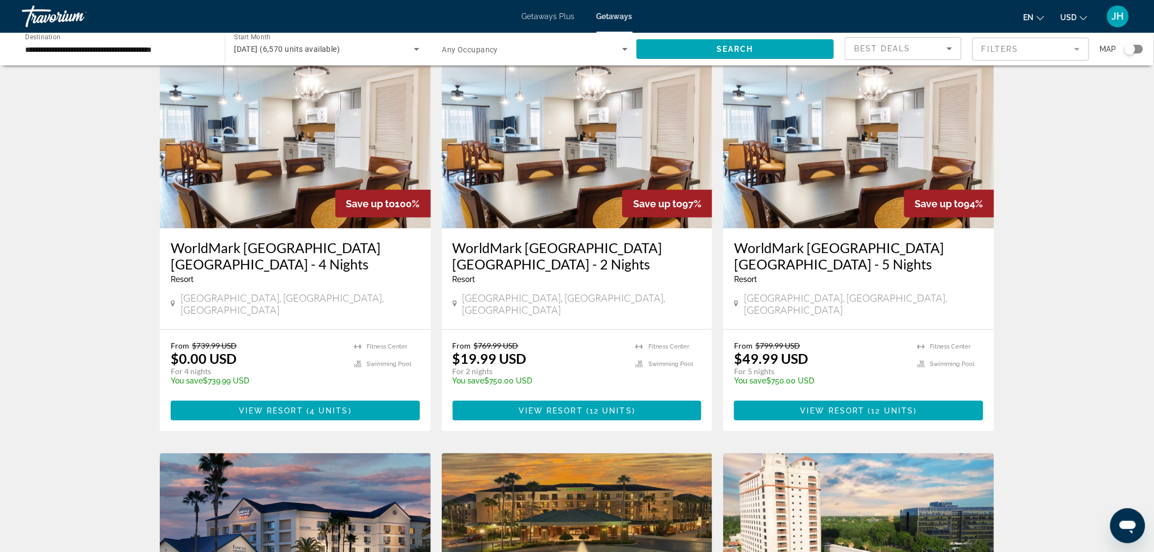
scroll to position [450, 0]
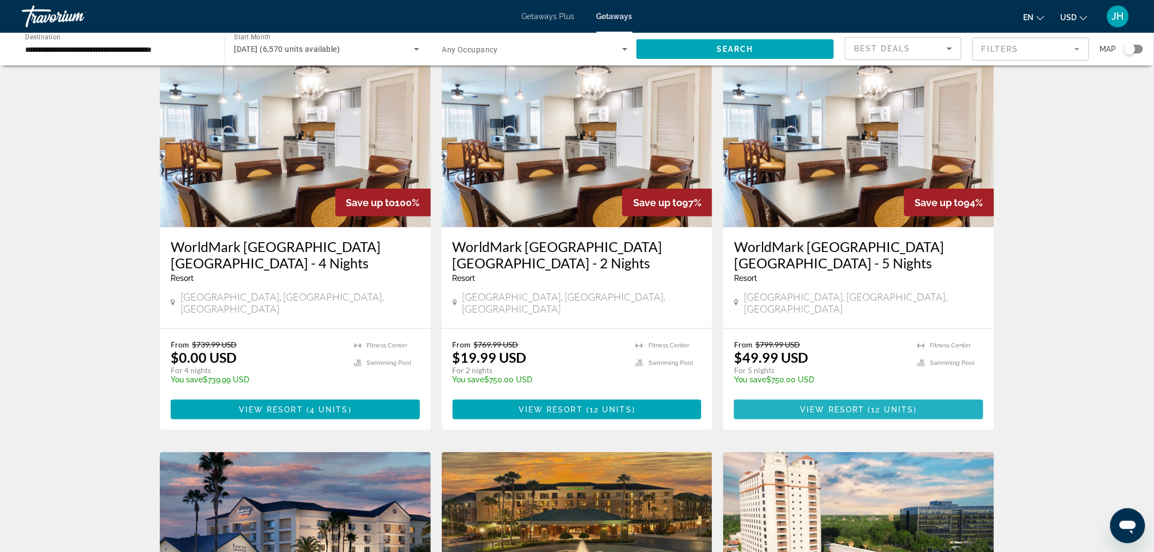
click at [793, 396] on span "Main content" at bounding box center [858, 409] width 249 height 26
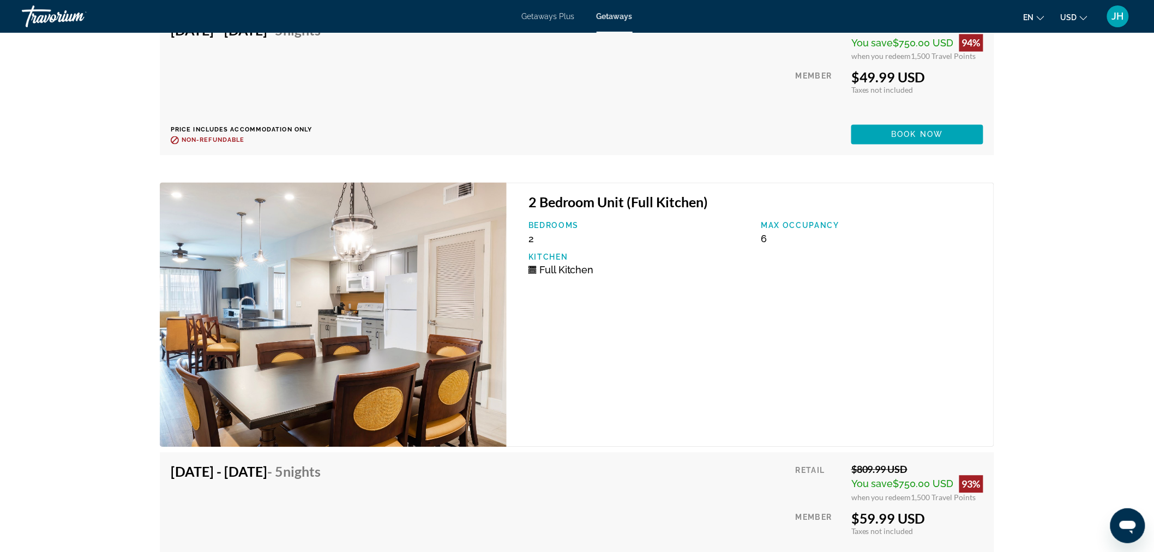
scroll to position [2583, 0]
